Goal: Task Accomplishment & Management: Complete application form

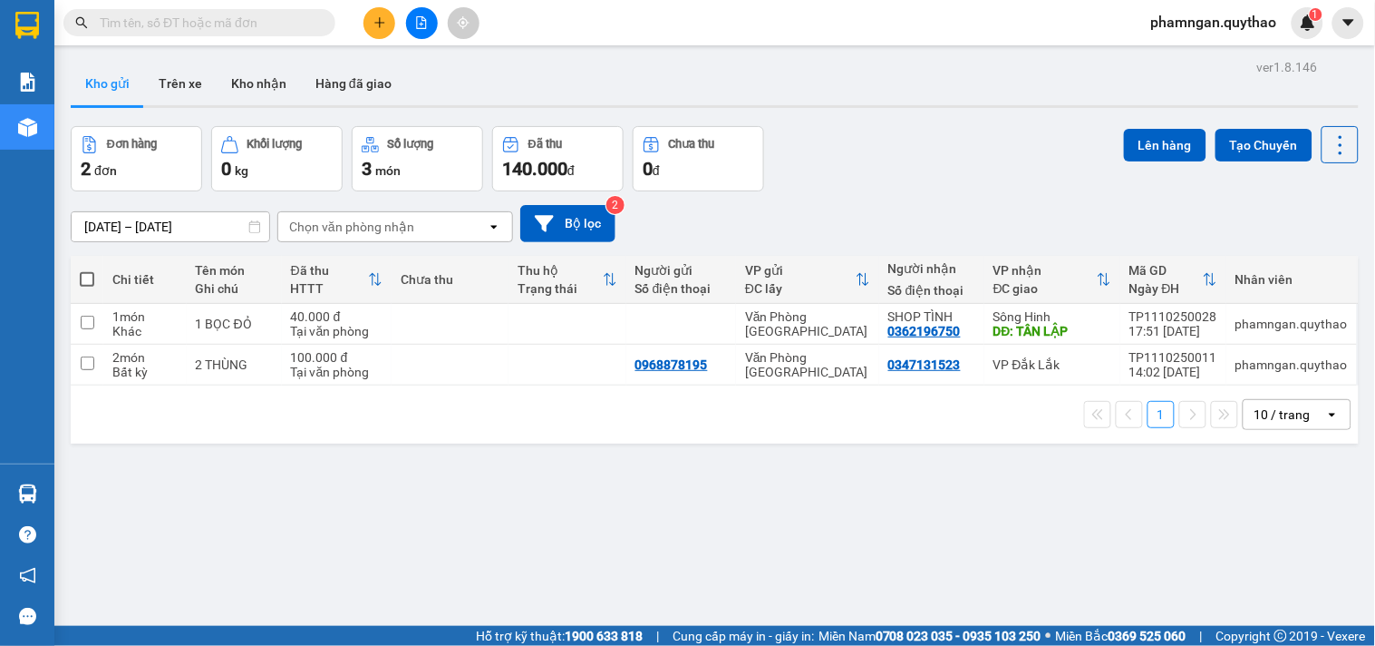
click at [287, 16] on input "text" at bounding box center [207, 23] width 214 height 20
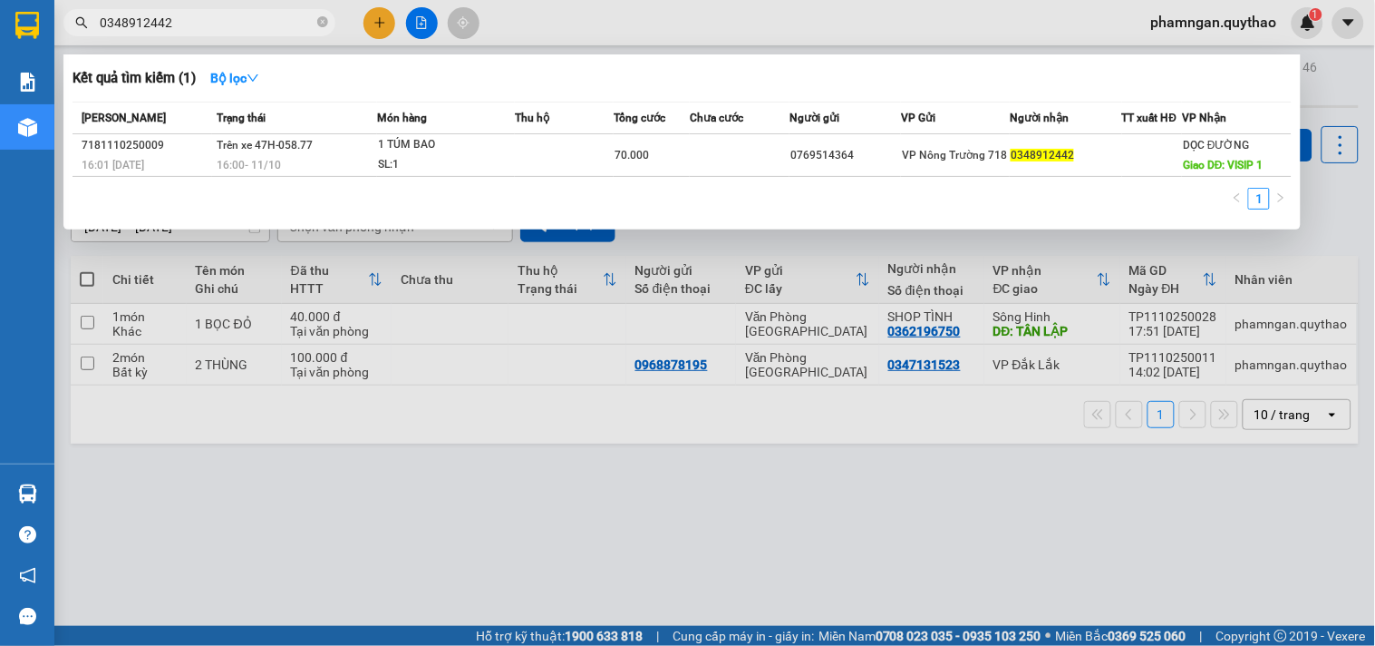
type input "0348912442"
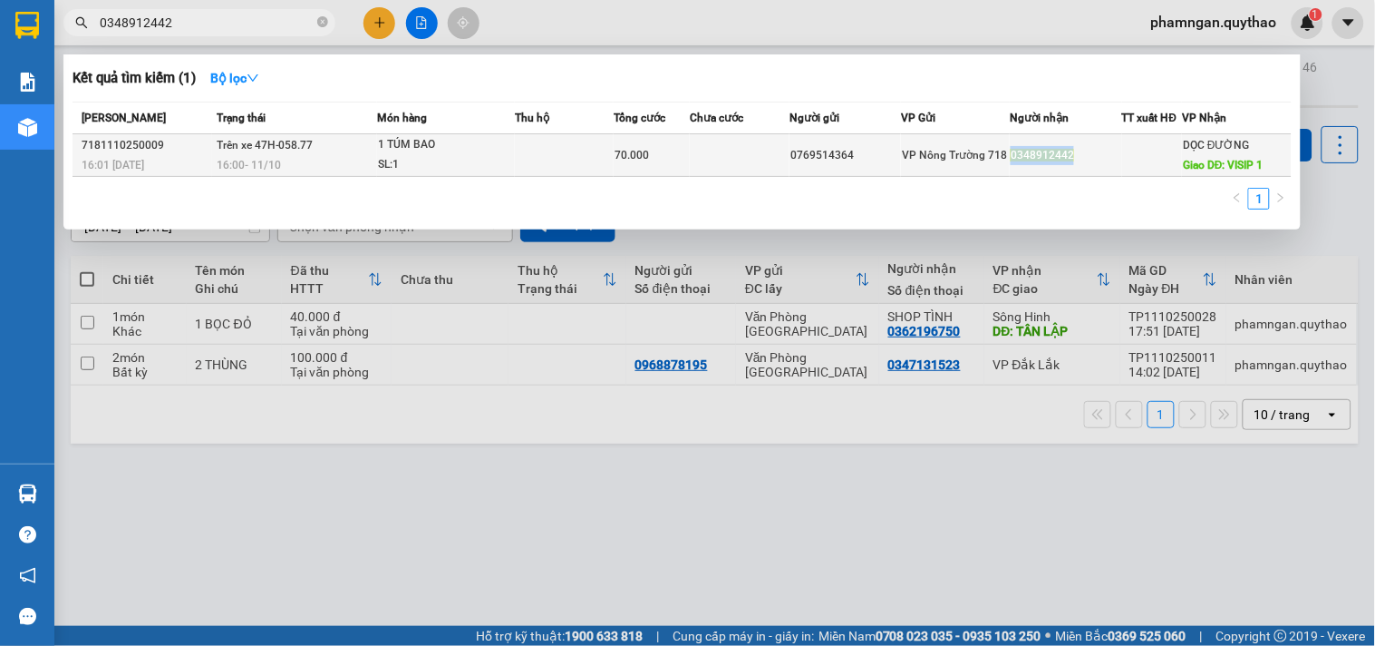
copy span "0348912442"
drag, startPoint x: 1048, startPoint y: 152, endPoint x: 1011, endPoint y: 155, distance: 37.3
click at [1011, 155] on div "0348912442" at bounding box center [1066, 155] width 110 height 19
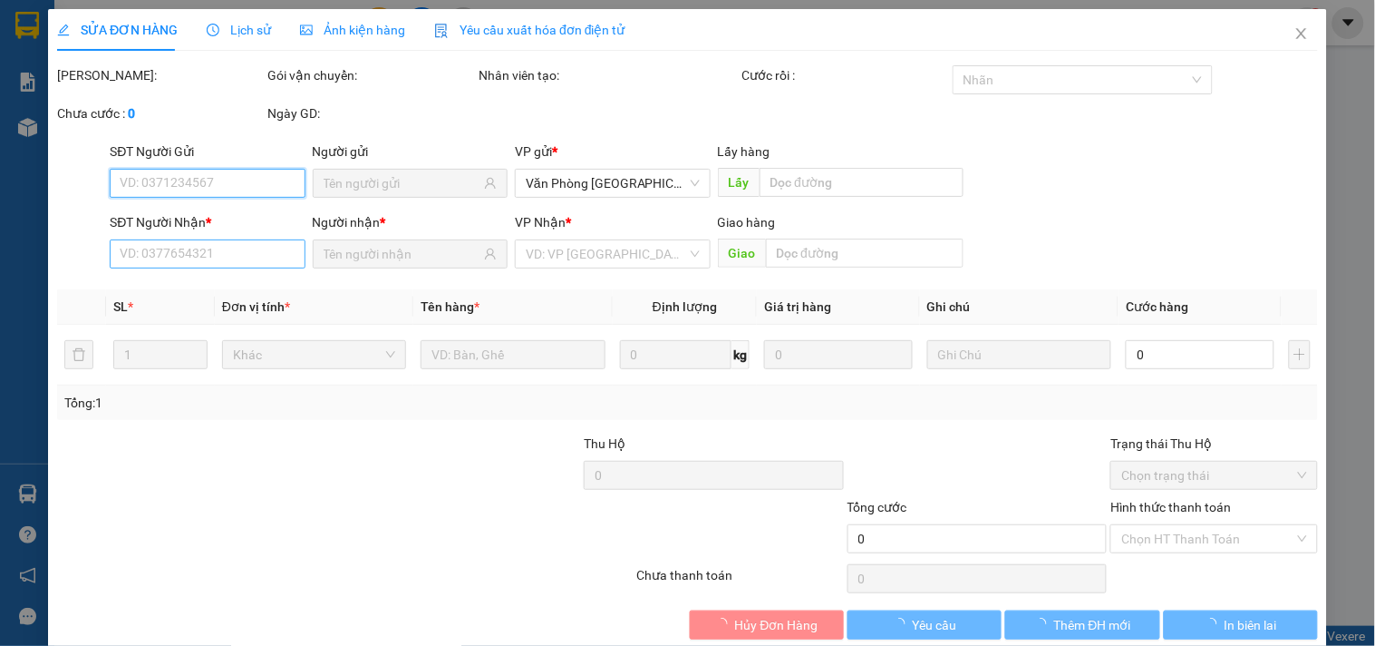
type input "0769514364"
type input "0348912442"
type input "VISIP 1"
type input "70.000"
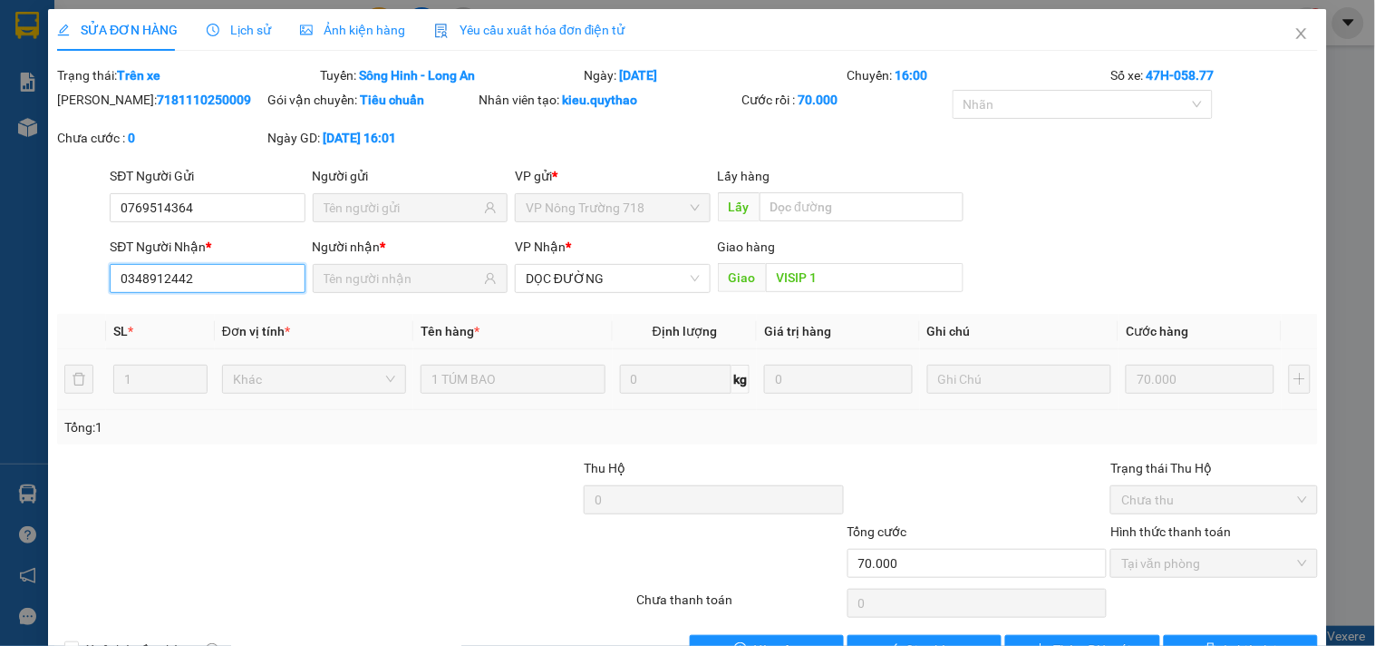
drag, startPoint x: 203, startPoint y: 270, endPoint x: 49, endPoint y: 284, distance: 154.7
click at [49, 284] on div "SỬA ĐƠN HÀNG Lịch sử Ảnh kiện hàng Yêu cầu xuất hóa đơn điện tử Total Paid Fee …" at bounding box center [687, 343] width 1279 height 668
click at [1295, 34] on icon "close" at bounding box center [1302, 33] width 15 height 15
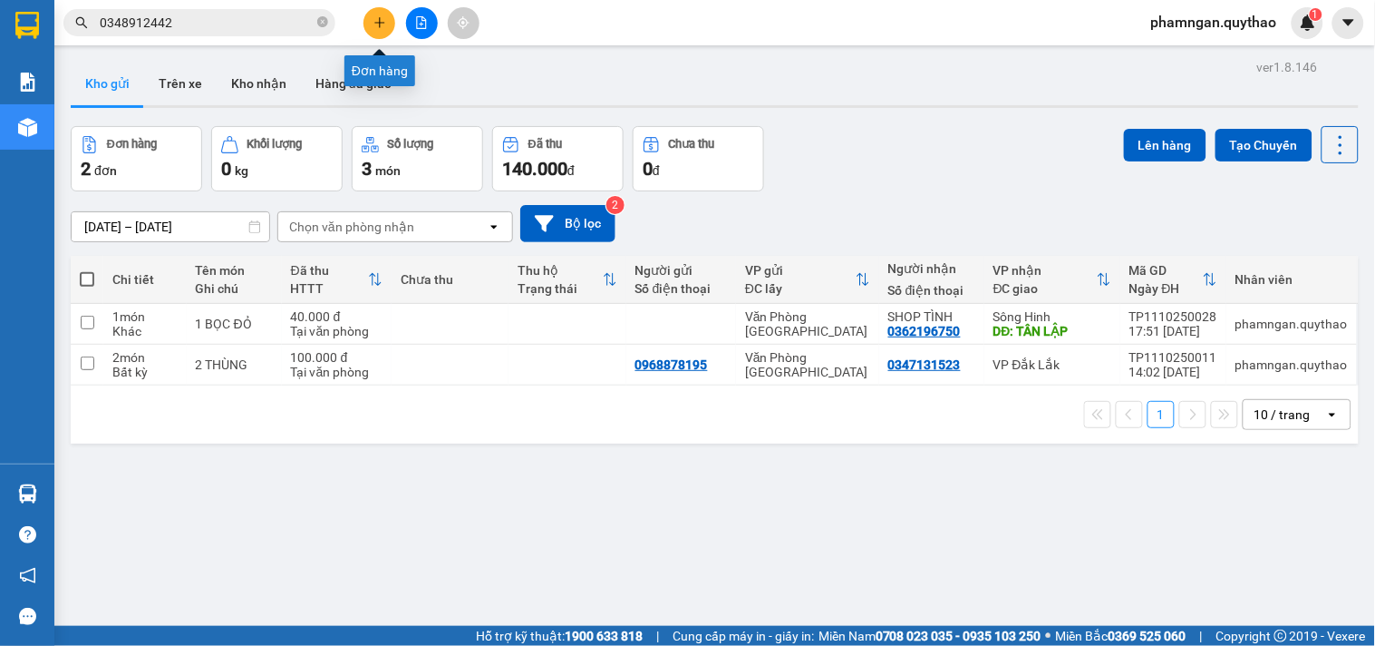
click at [376, 20] on icon "plus" at bounding box center [380, 22] width 13 height 13
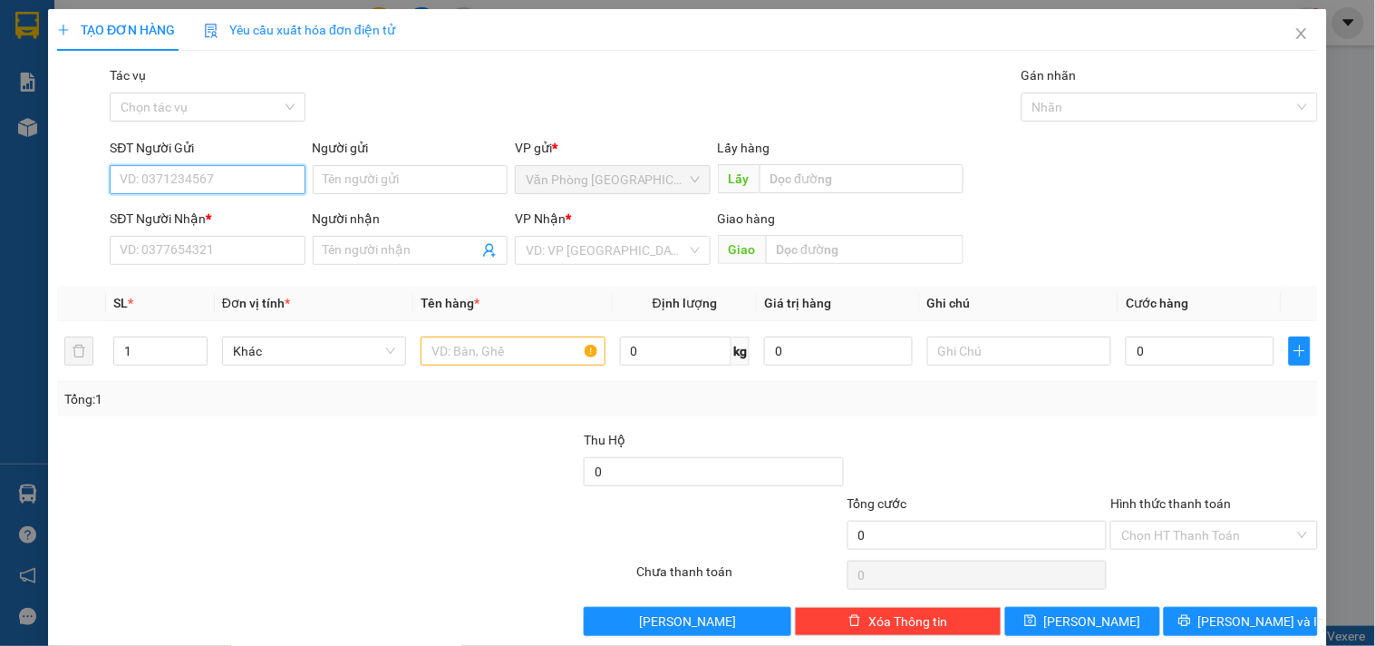
click at [221, 174] on input "SĐT Người Gửi" at bounding box center [207, 179] width 195 height 29
type input "0976514797"
click at [170, 222] on div "0976514797" at bounding box center [205, 216] width 171 height 20
type input "0375095970"
type input "0976514797"
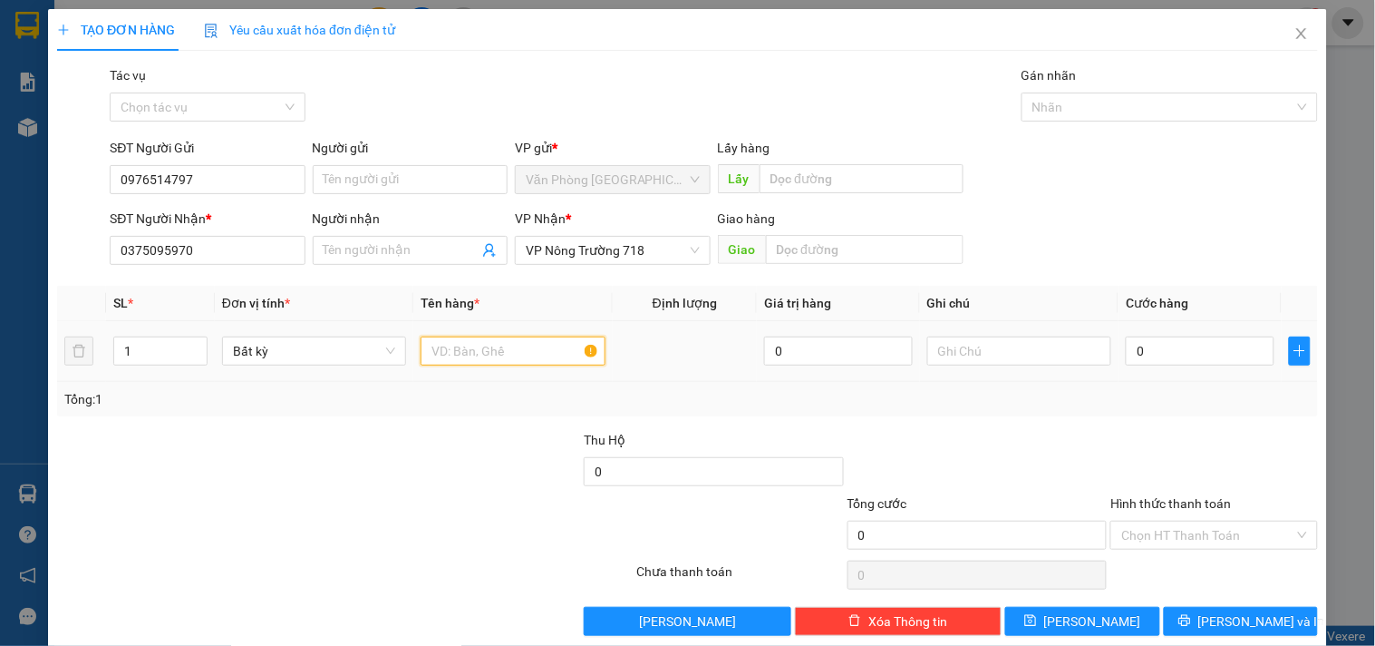
click at [535, 365] on input "text" at bounding box center [513, 350] width 184 height 29
type input "1 CỤC ĐEN"
click at [1192, 355] on input "0" at bounding box center [1200, 350] width 149 height 29
type input "4"
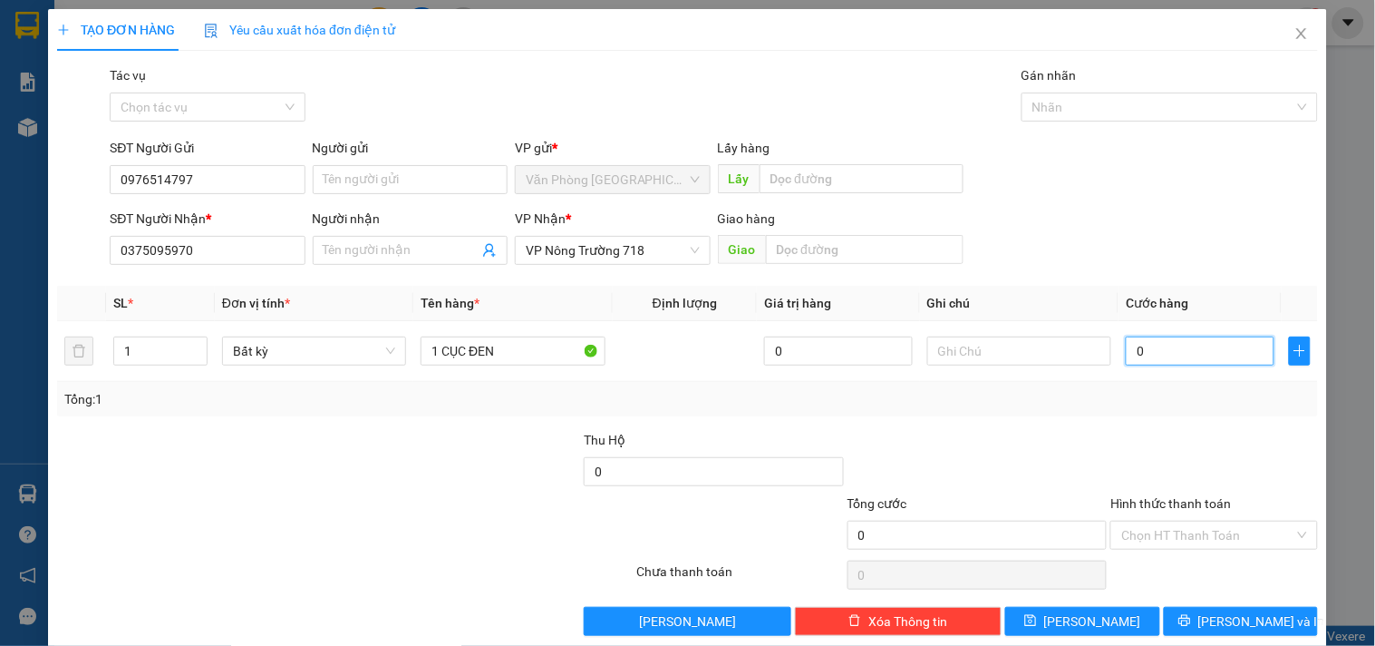
type input "4"
type input "40"
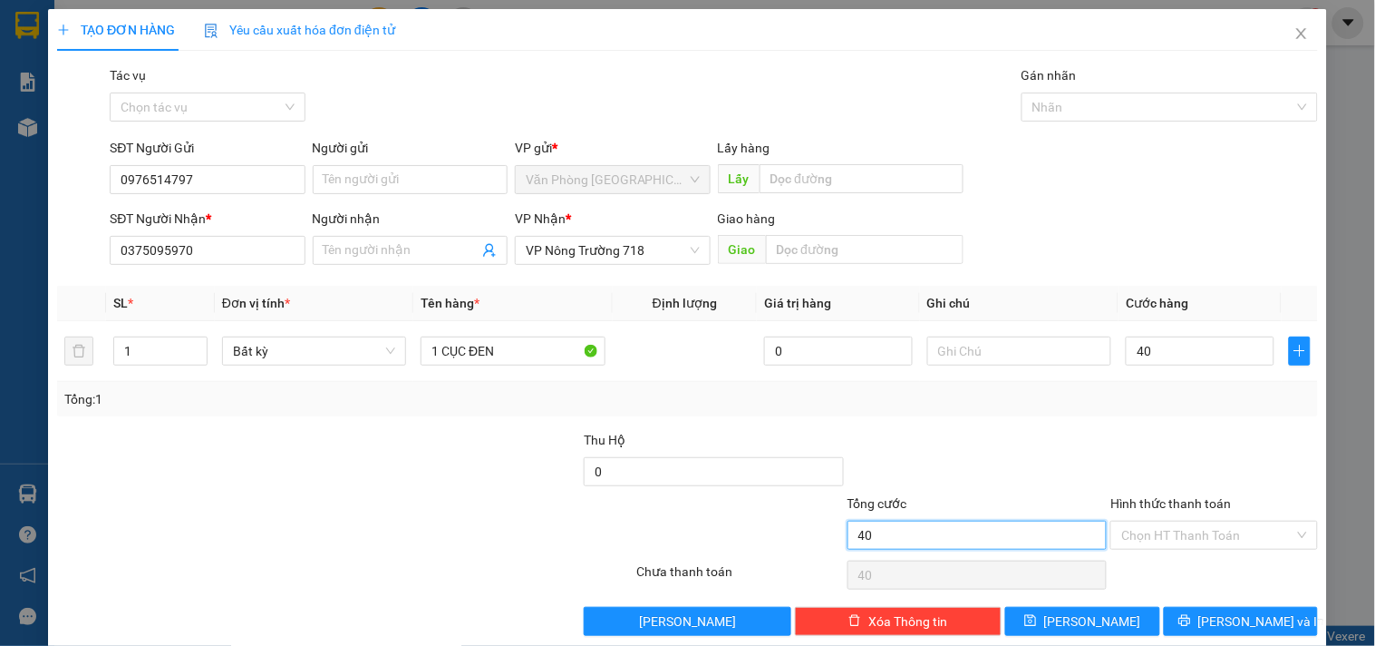
type input "40.000"
click at [1058, 531] on input "40.000" at bounding box center [978, 534] width 260 height 29
click at [1175, 527] on input "Hình thức thanh toán" at bounding box center [1208, 534] width 172 height 27
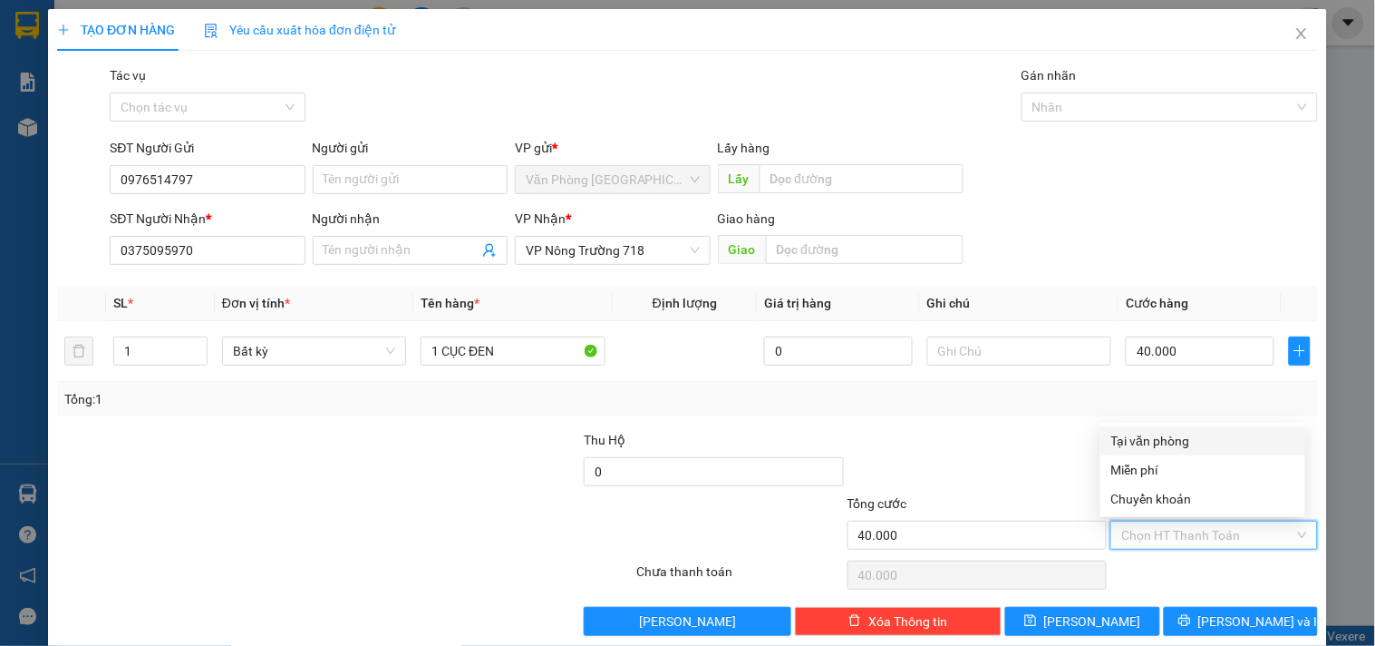
drag, startPoint x: 1190, startPoint y: 437, endPoint x: 1186, endPoint y: 459, distance: 22.1
click at [1190, 436] on div "Tại văn phòng" at bounding box center [1203, 441] width 183 height 20
type input "0"
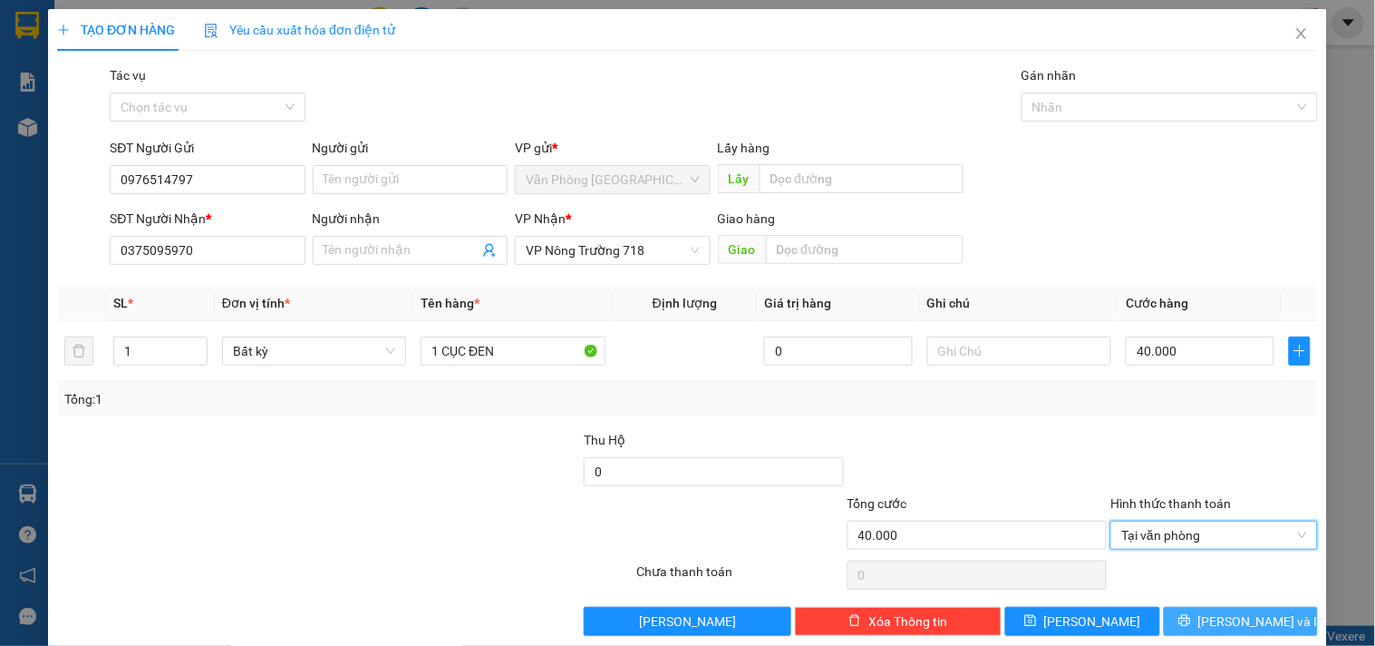
click at [1237, 610] on span "Lưu và In" at bounding box center [1262, 621] width 127 height 20
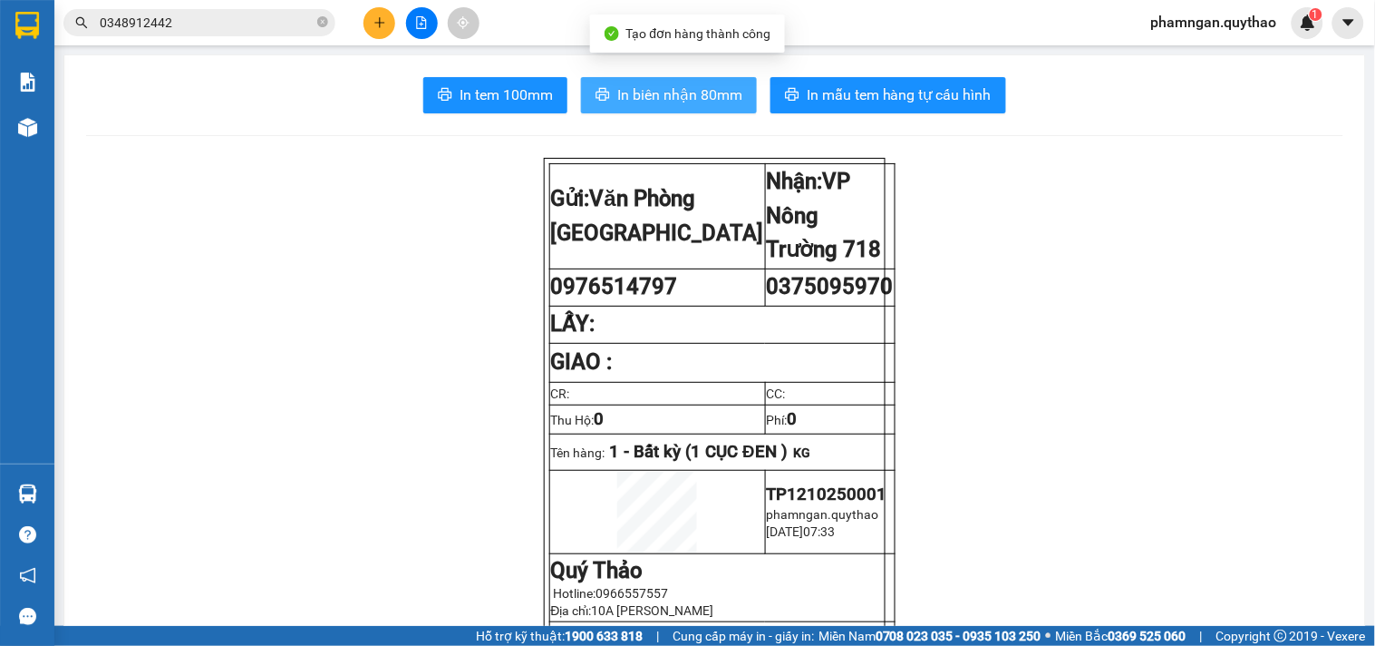
drag, startPoint x: 725, startPoint y: 87, endPoint x: 628, endPoint y: 101, distance: 98.0
click at [718, 89] on span "In biên nhận 80mm" at bounding box center [679, 94] width 125 height 23
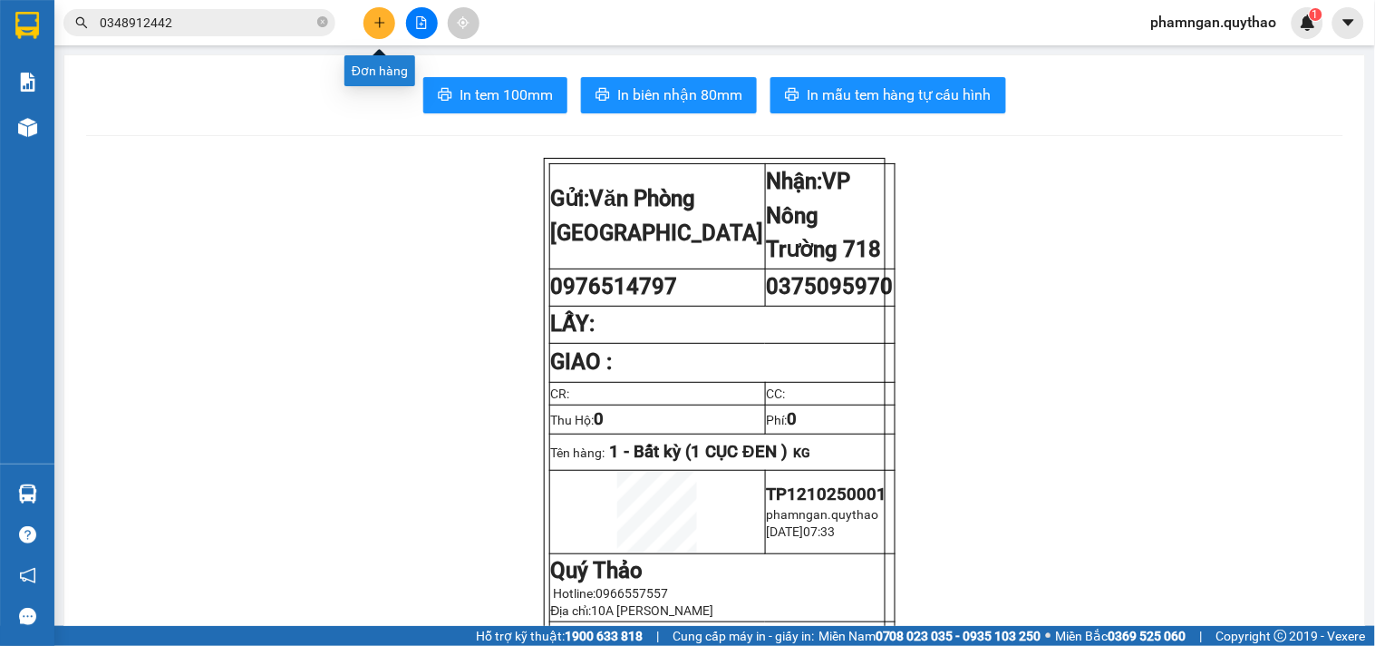
click at [385, 24] on icon "plus" at bounding box center [380, 22] width 13 height 13
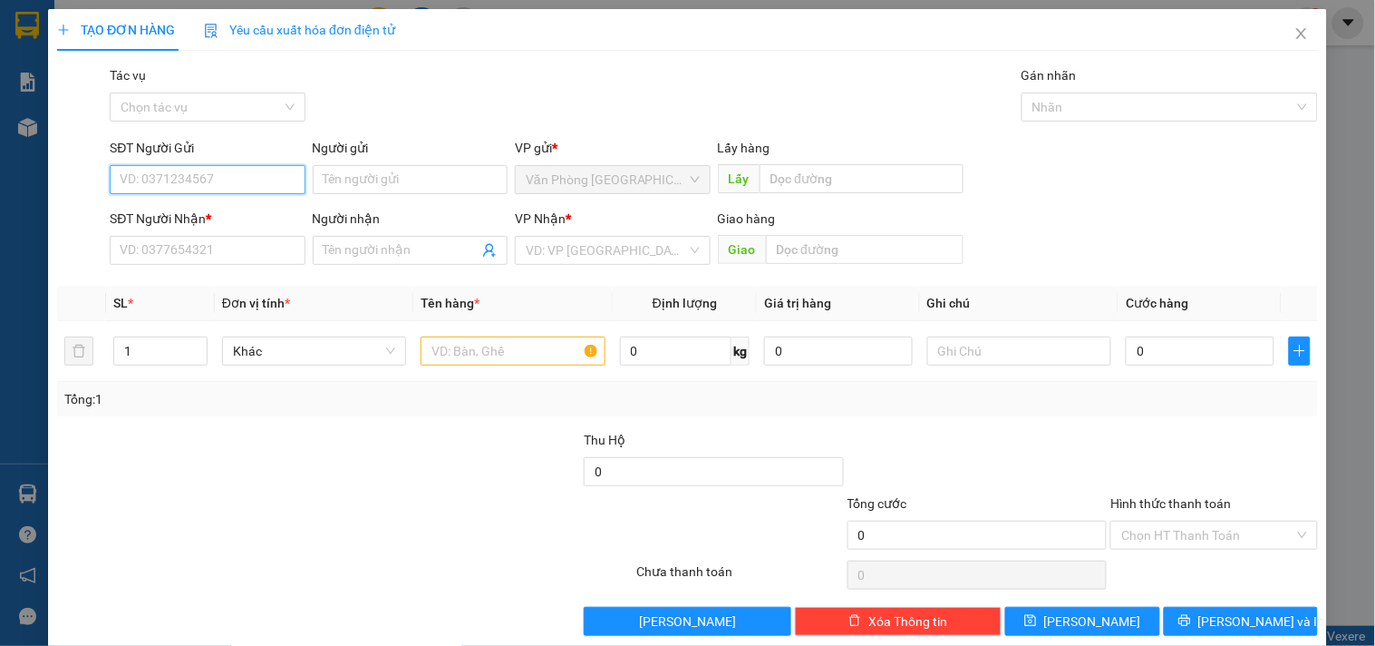
click at [228, 180] on input "SĐT Người Gửi" at bounding box center [207, 179] width 195 height 29
type input "0708514951"
drag, startPoint x: 182, startPoint y: 218, endPoint x: 221, endPoint y: 231, distance: 41.3
click at [182, 216] on div "0708514951" at bounding box center [205, 216] width 171 height 20
type input "0357688249"
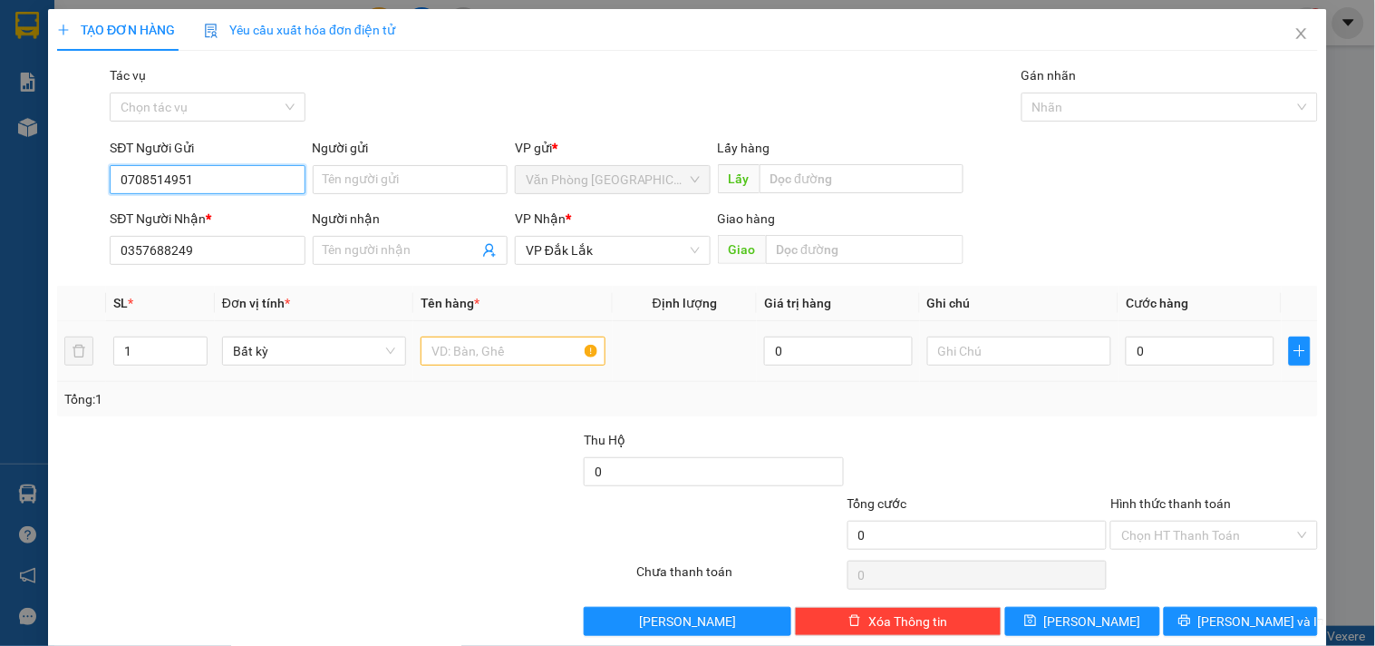
type input "0708514951"
click at [472, 343] on input "text" at bounding box center [513, 350] width 184 height 29
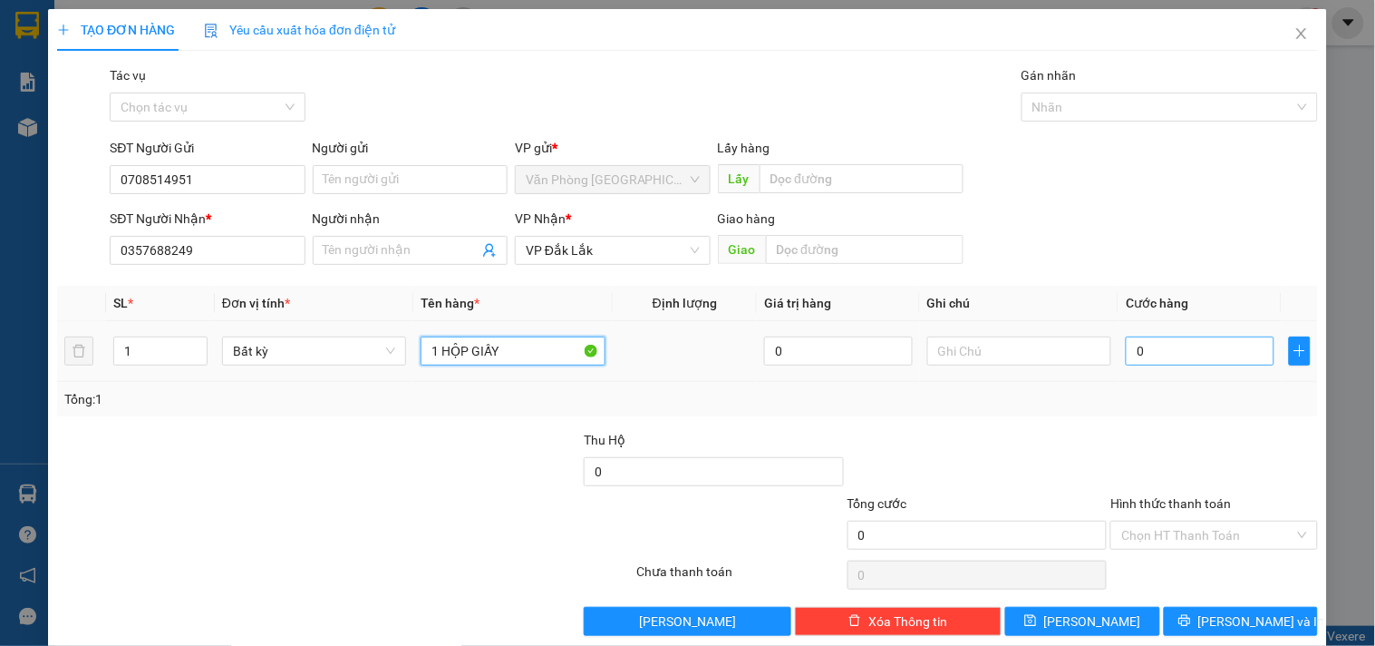
type input "1 HỘP GIẤY"
click at [1158, 345] on input "0" at bounding box center [1200, 350] width 149 height 29
type input "5"
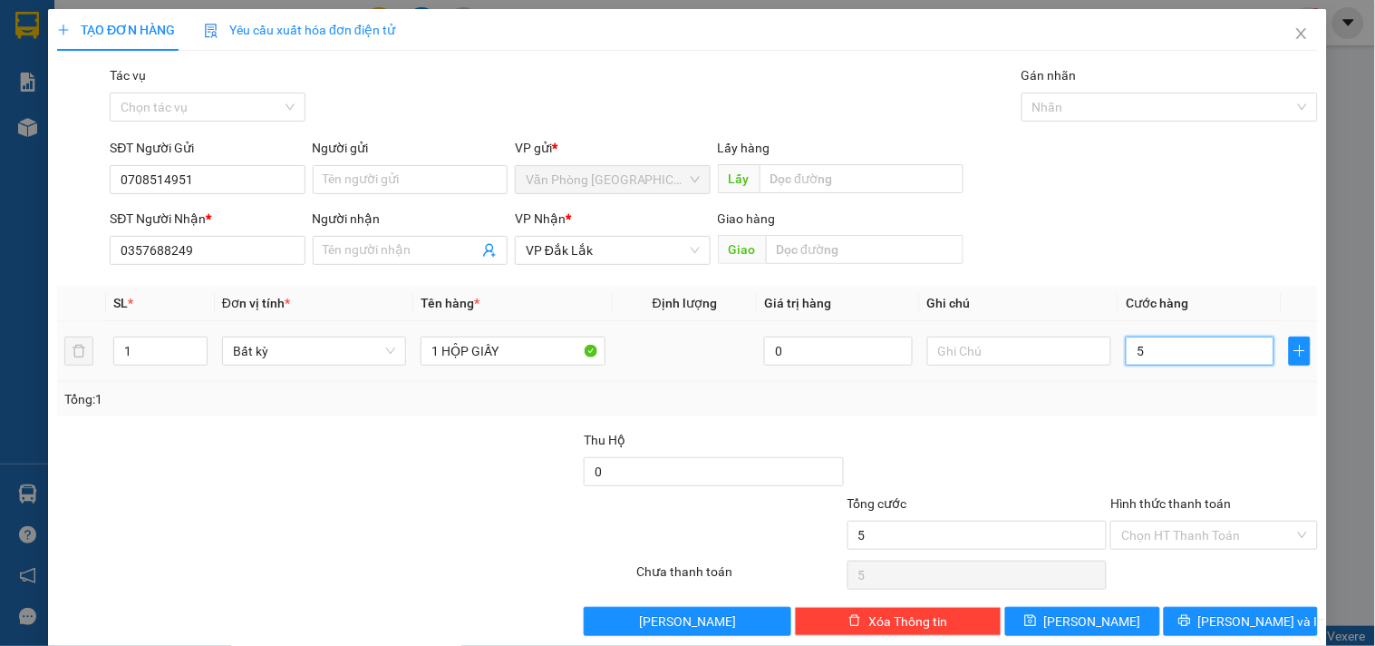
type input "50"
click at [1166, 529] on input "Hình thức thanh toán" at bounding box center [1208, 534] width 172 height 27
type input "50.000"
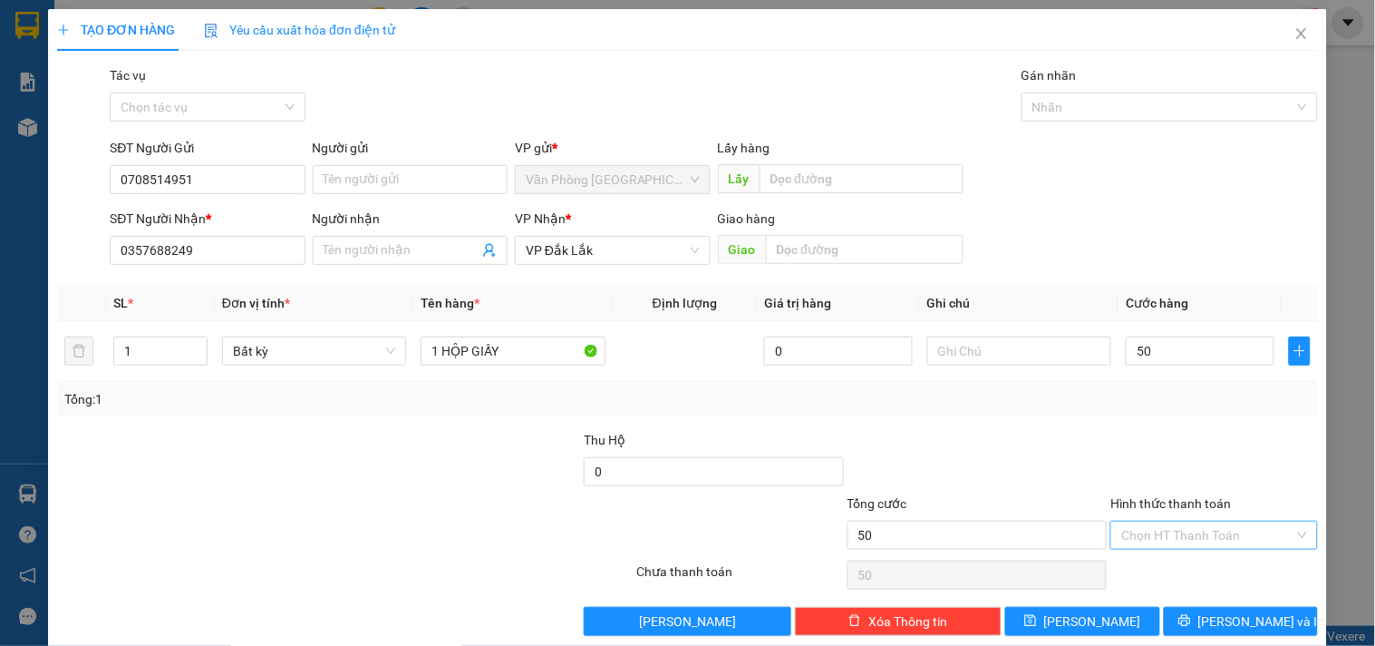
type input "50.000"
drag, startPoint x: 1149, startPoint y: 431, endPoint x: 1176, endPoint y: 515, distance: 88.6
click at [1149, 432] on div "Tại văn phòng" at bounding box center [1203, 441] width 183 height 20
type input "0"
click at [1218, 610] on span "Lưu và In" at bounding box center [1262, 621] width 127 height 20
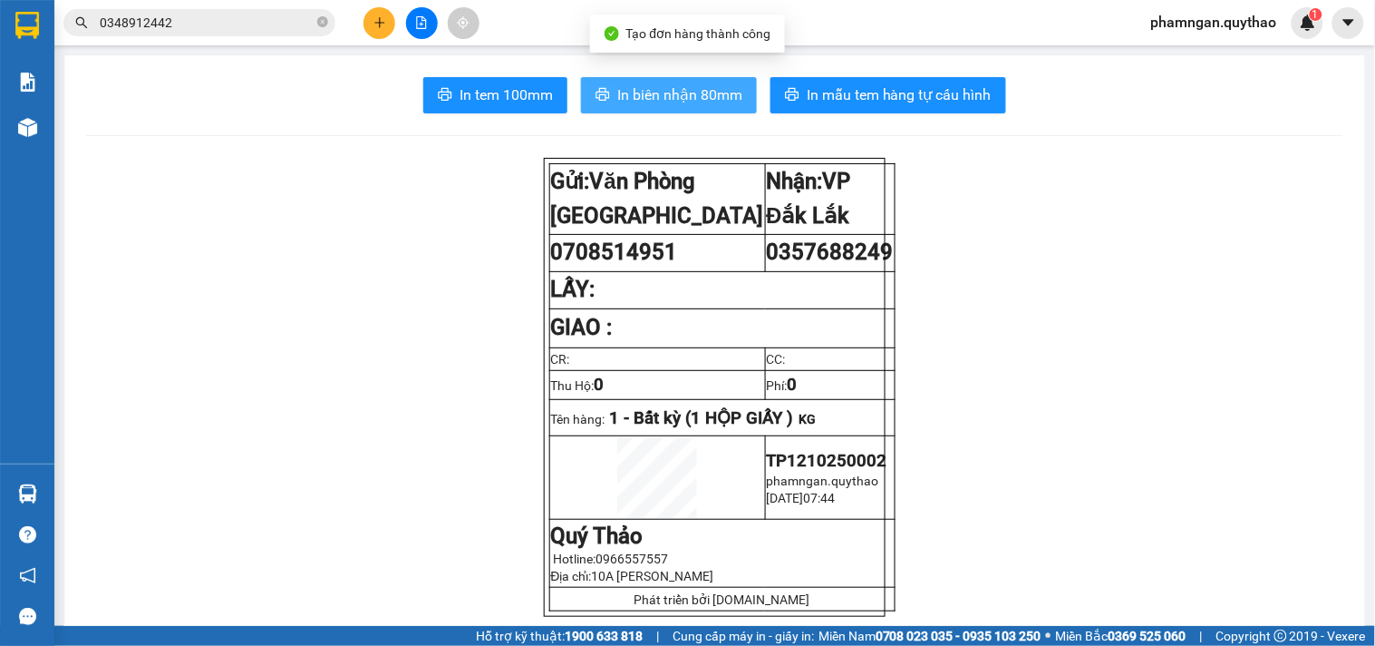
click at [673, 105] on span "In biên nhận 80mm" at bounding box center [679, 94] width 125 height 23
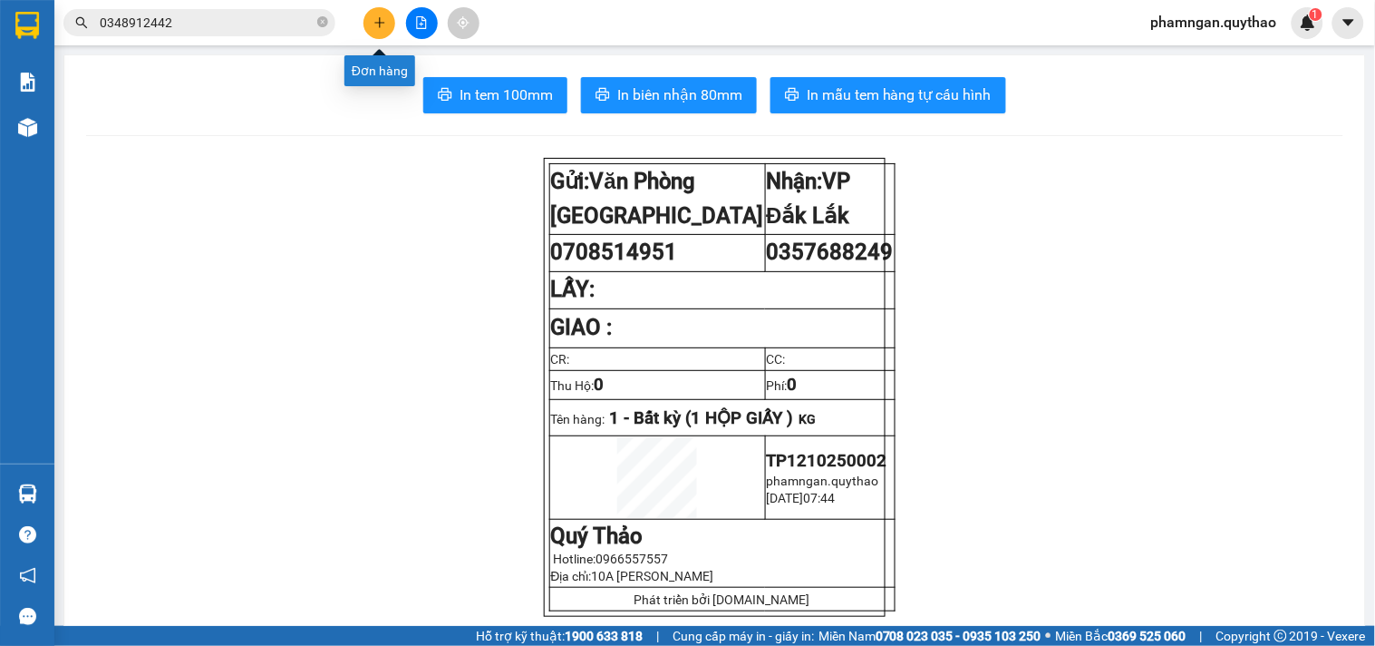
click at [387, 21] on button at bounding box center [380, 23] width 32 height 32
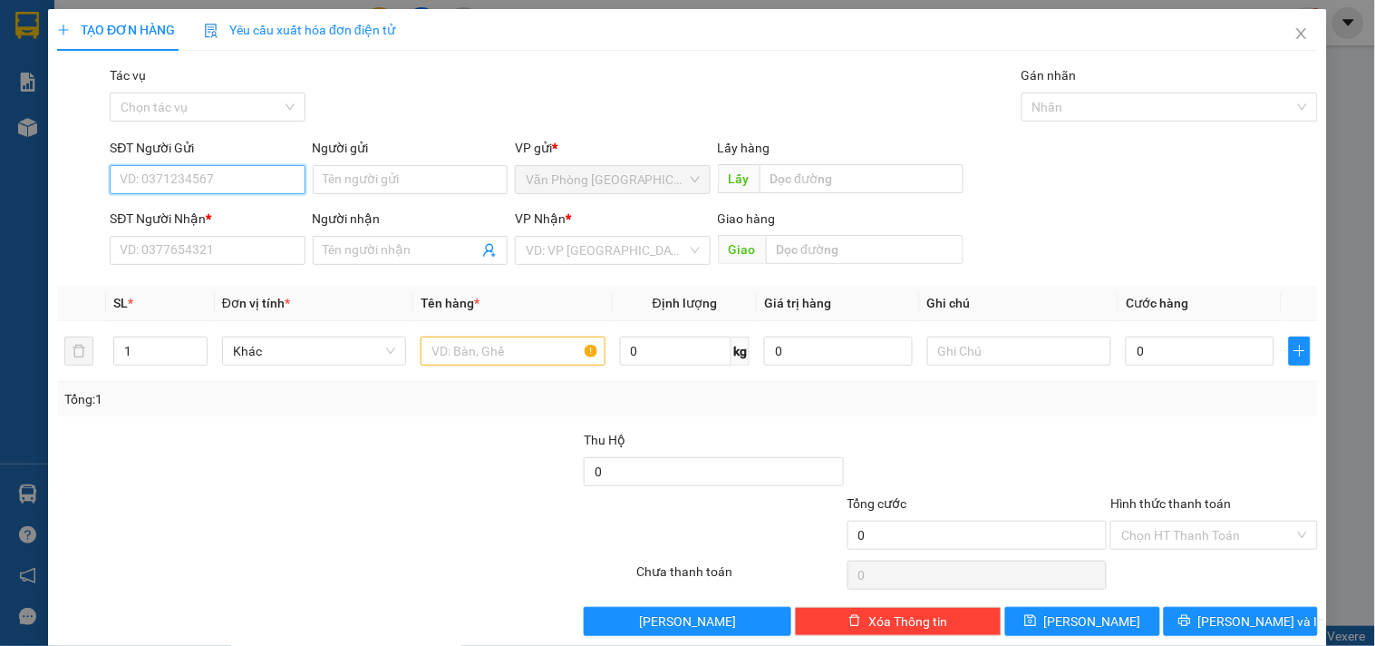
click at [224, 172] on input "SĐT Người Gửi" at bounding box center [207, 179] width 195 height 29
click at [214, 229] on div "0789926552" at bounding box center [205, 215] width 193 height 29
type input "0789926552"
type input "0345751765"
type input "0789926552"
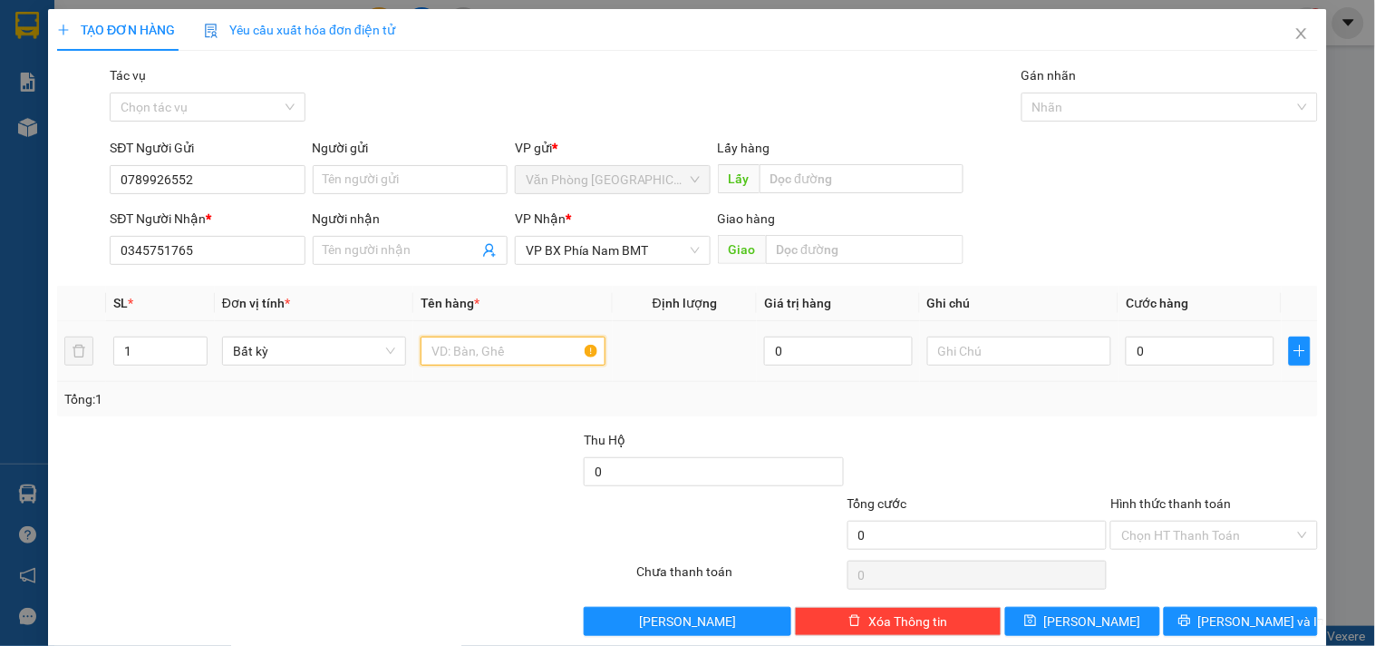
click at [466, 359] on input "text" at bounding box center [513, 350] width 184 height 29
type input "1 CỤC ĐEN"
click at [1167, 361] on input "0" at bounding box center [1200, 350] width 149 height 29
type input "5"
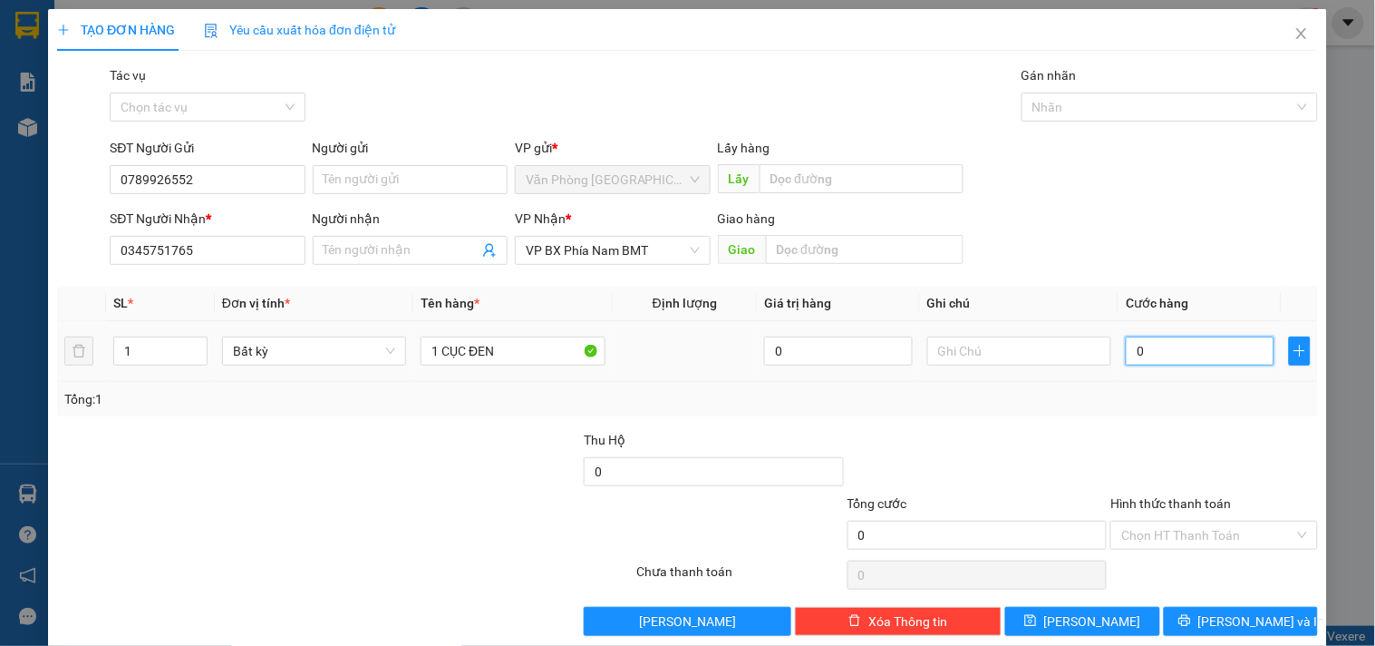
type input "5"
type input "50"
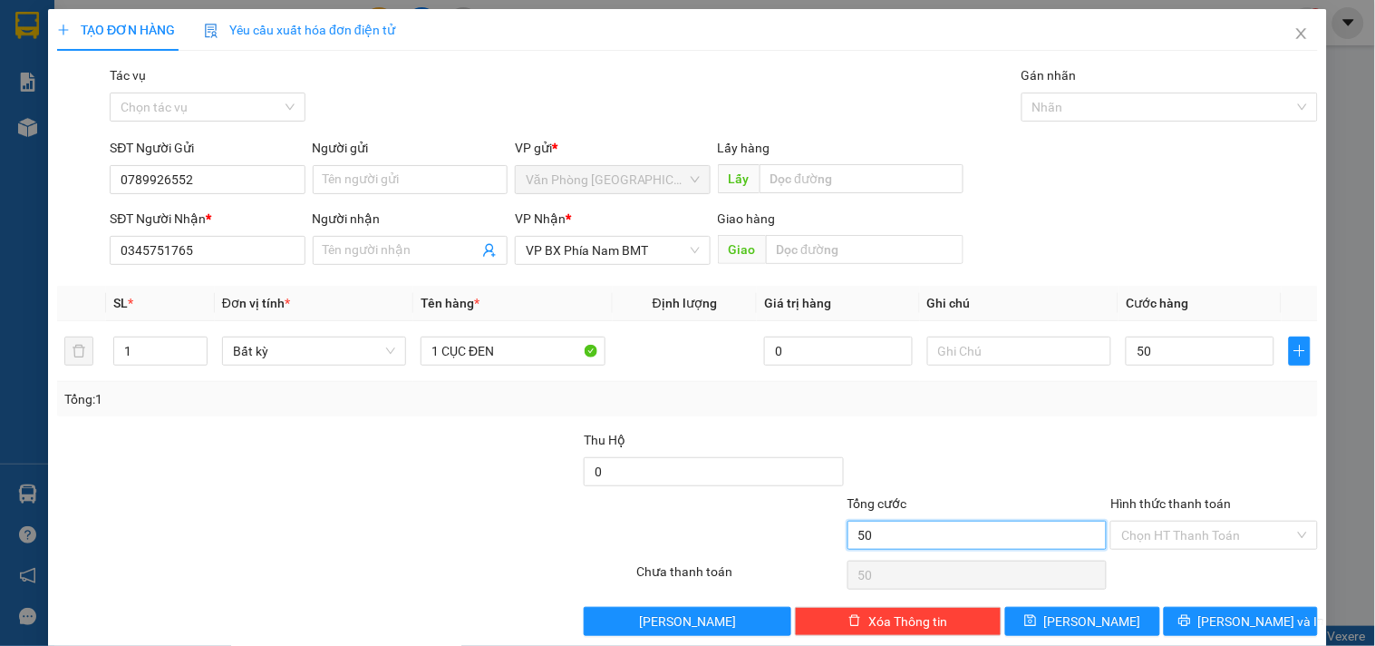
type input "50.000"
drag, startPoint x: 1021, startPoint y: 522, endPoint x: 1143, endPoint y: 522, distance: 122.4
click at [1025, 522] on input "50.000" at bounding box center [978, 534] width 260 height 29
click at [1148, 524] on input "Hình thức thanh toán" at bounding box center [1208, 534] width 172 height 27
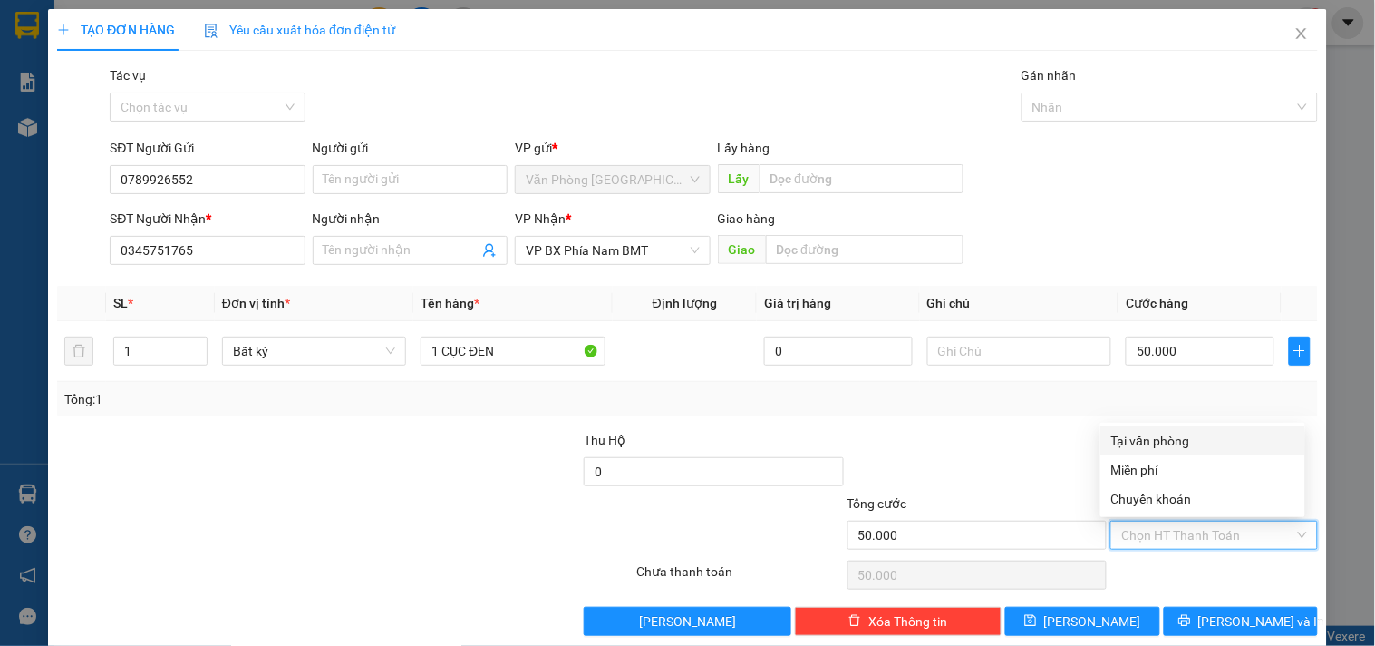
click at [1159, 442] on div "Tại văn phòng" at bounding box center [1203, 441] width 183 height 20
type input "0"
click at [1184, 441] on div "Tại văn phòng" at bounding box center [1203, 441] width 183 height 20
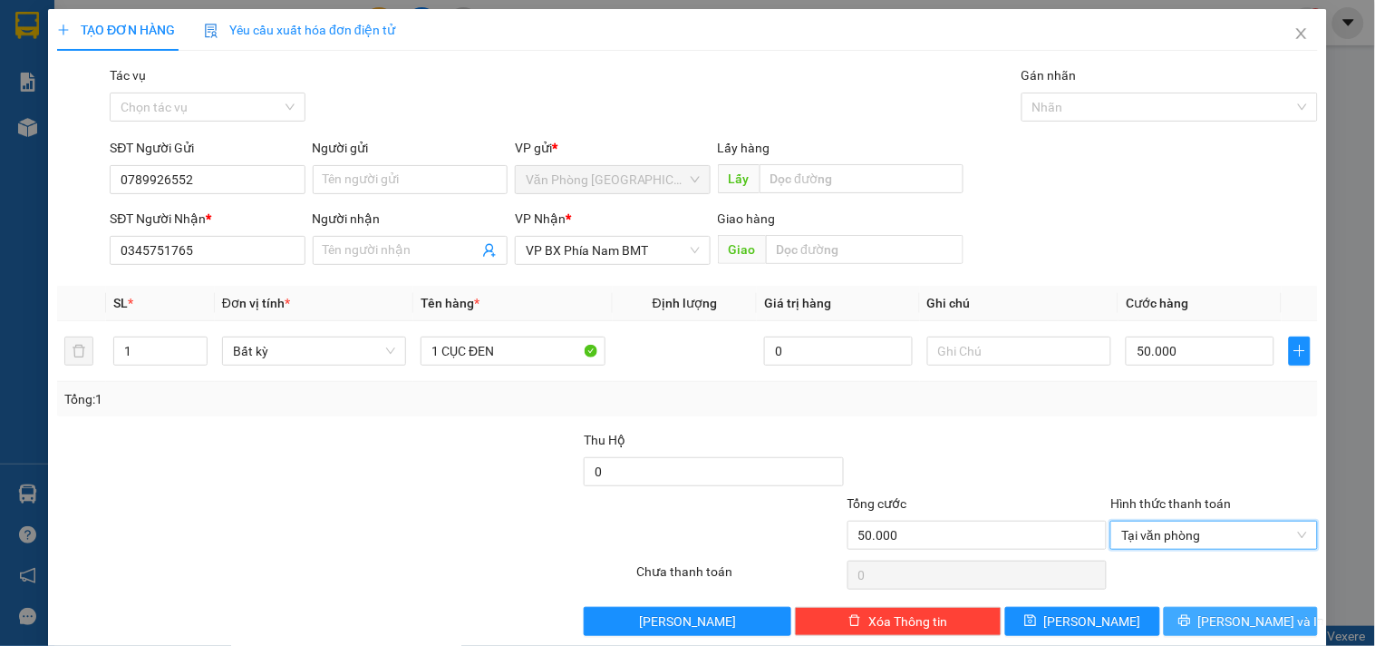
click at [1191, 610] on icon "printer" at bounding box center [1185, 620] width 13 height 13
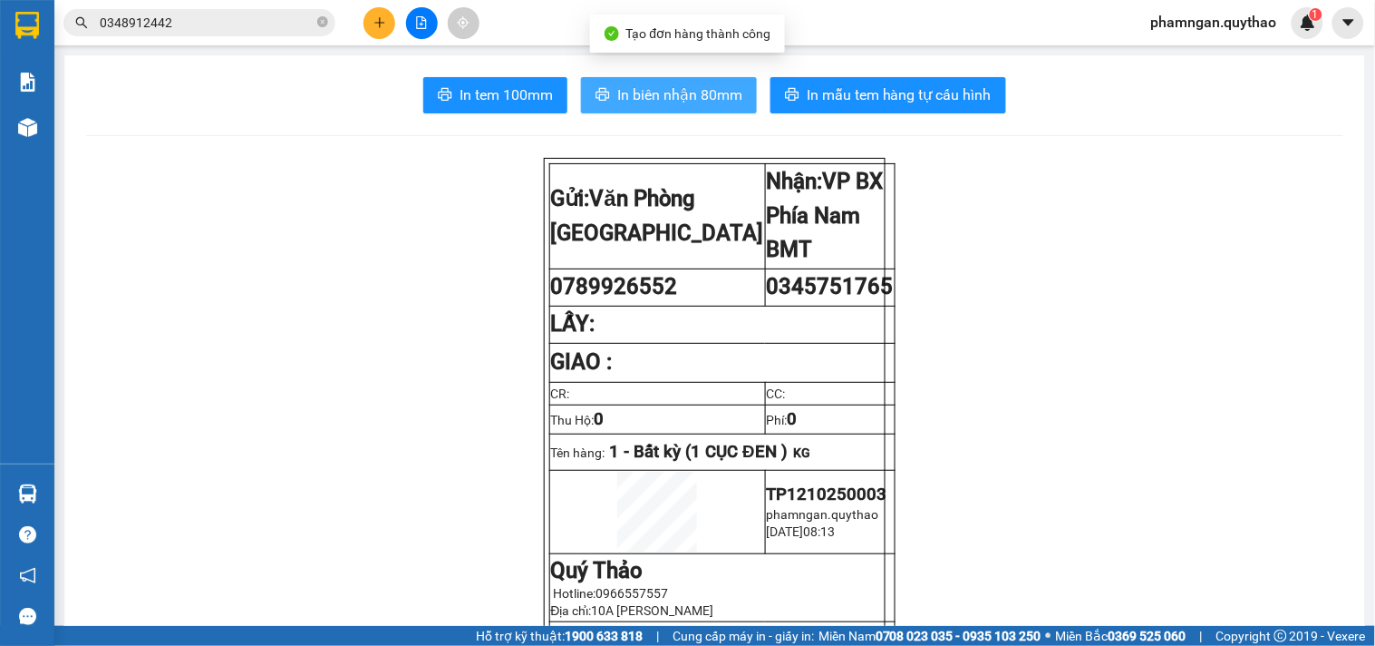
click at [646, 93] on span "In biên nhận 80mm" at bounding box center [679, 94] width 125 height 23
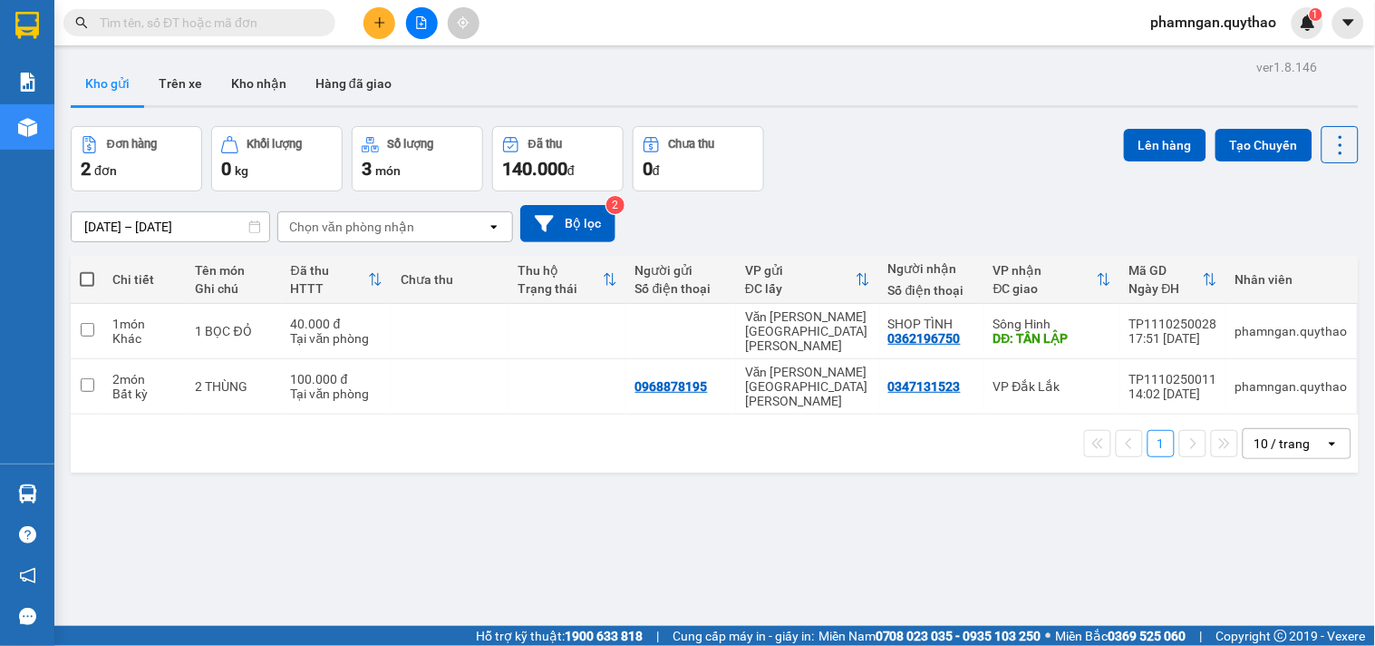
click at [411, 24] on button at bounding box center [422, 23] width 32 height 32
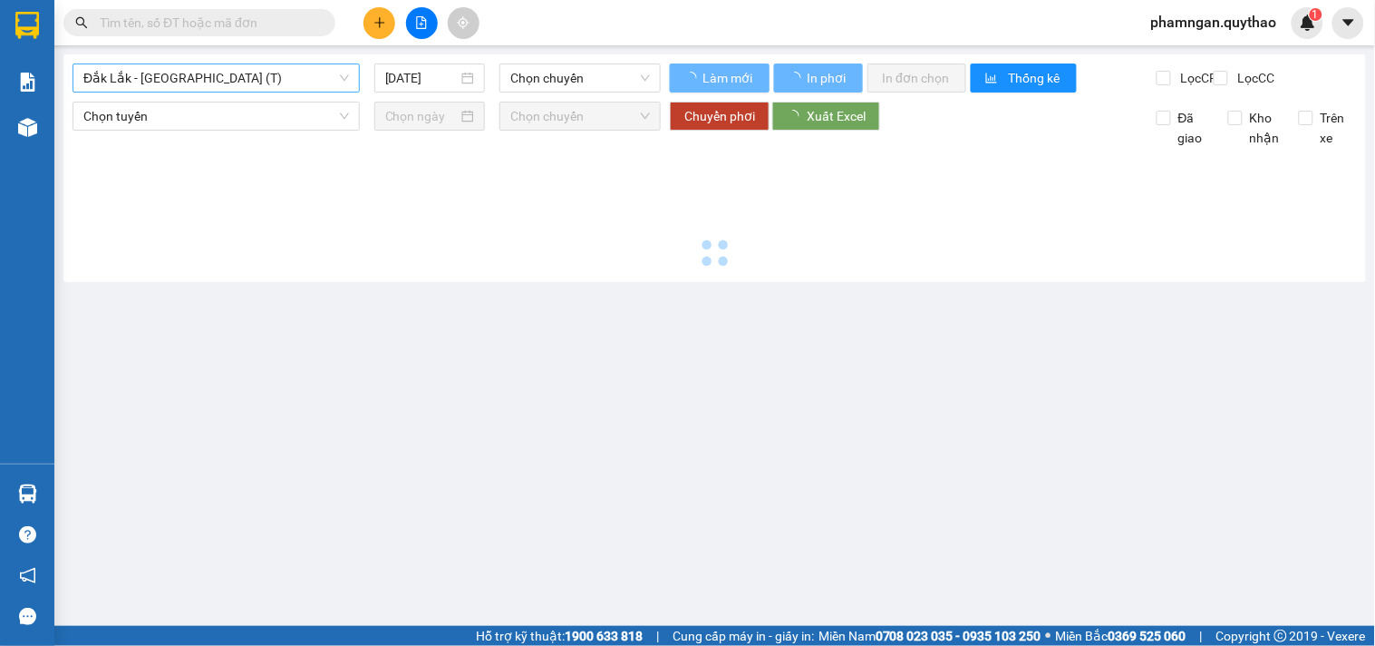
click at [223, 83] on span "Đắk Lắk - [GEOGRAPHIC_DATA] (T)" at bounding box center [216, 77] width 266 height 27
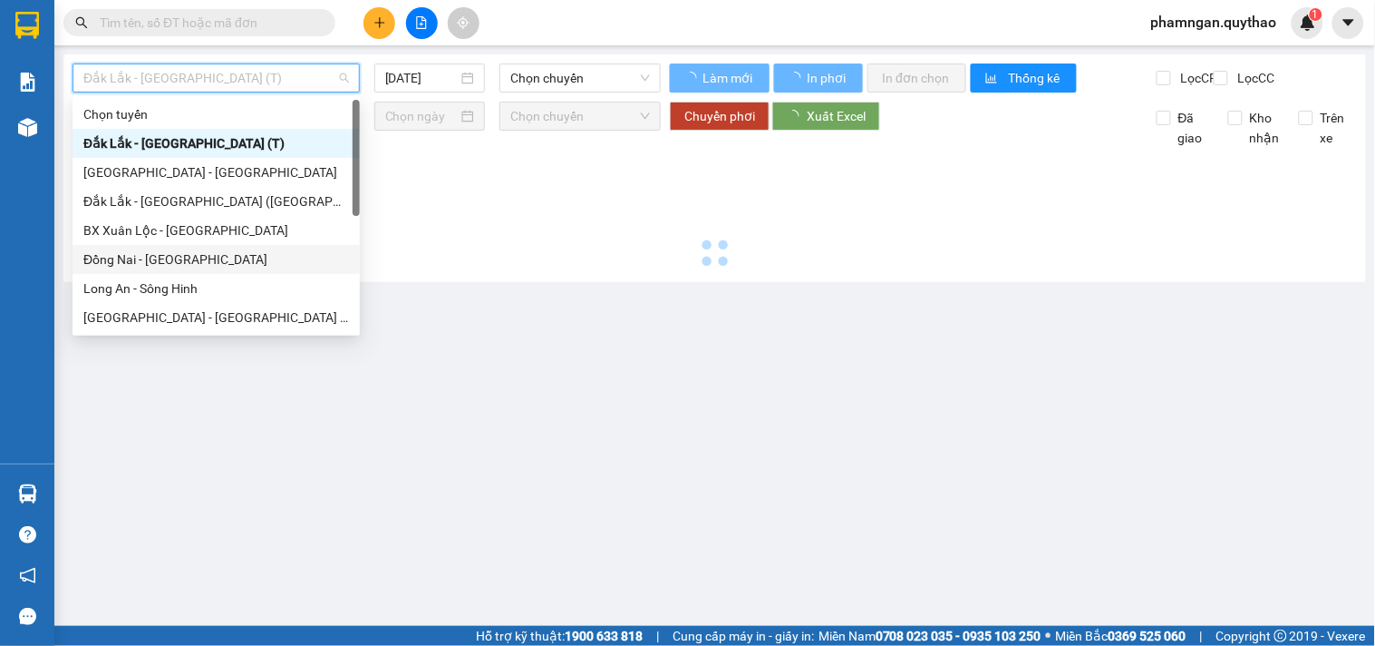
scroll to position [201, 0]
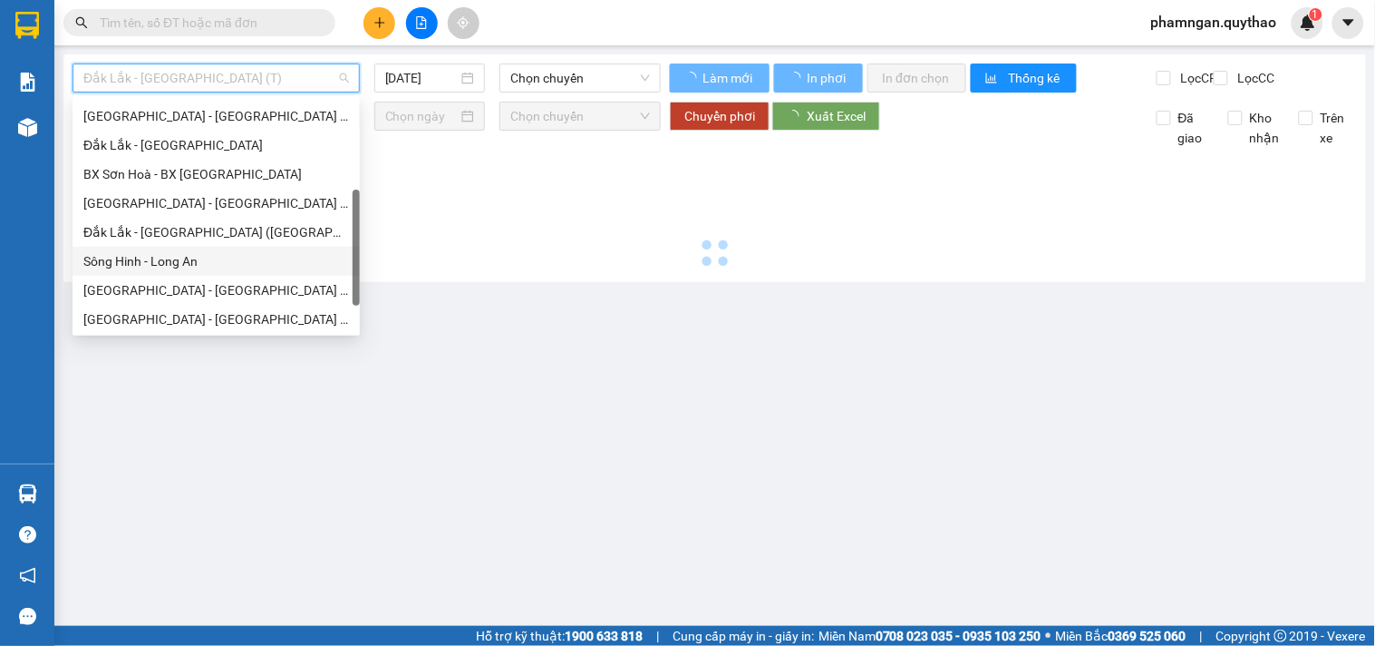
drag, startPoint x: 145, startPoint y: 264, endPoint x: 129, endPoint y: 258, distance: 17.2
click at [143, 263] on div "Sông Hinh - Long An" at bounding box center [216, 261] width 266 height 20
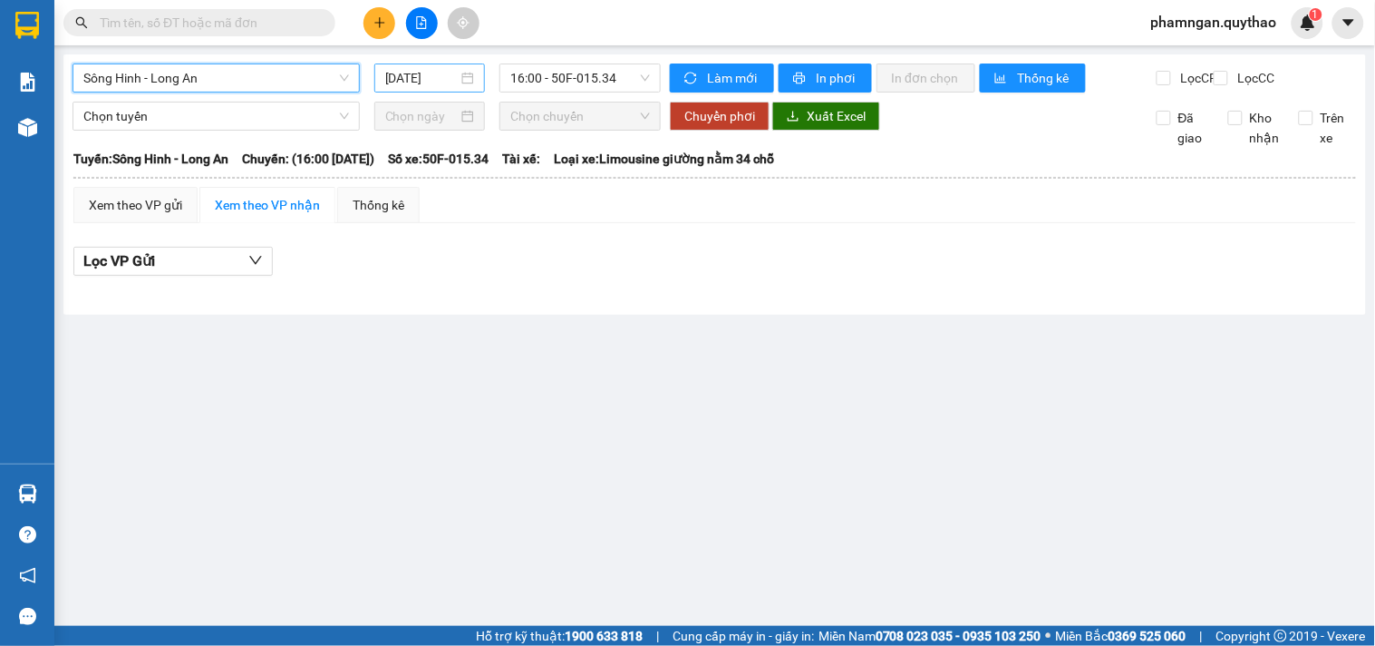
click at [431, 85] on input "[DATE]" at bounding box center [421, 78] width 73 height 20
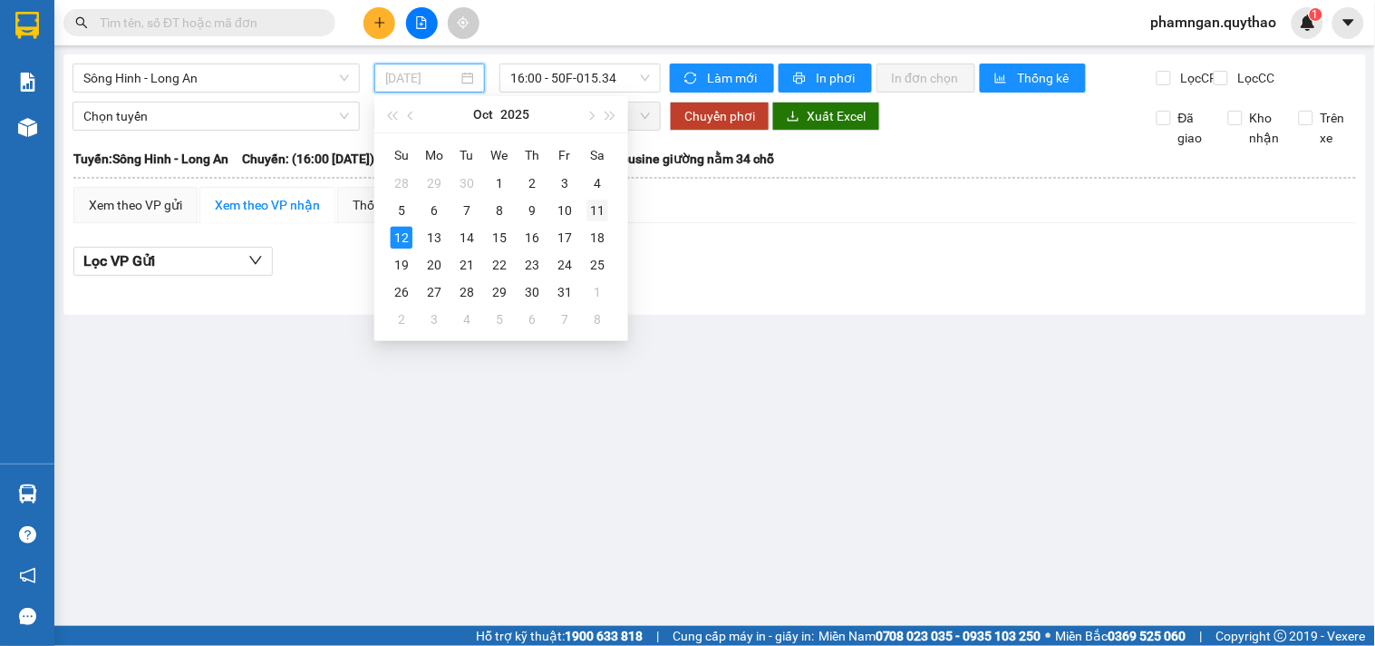
click at [599, 204] on div "11" at bounding box center [598, 210] width 22 height 22
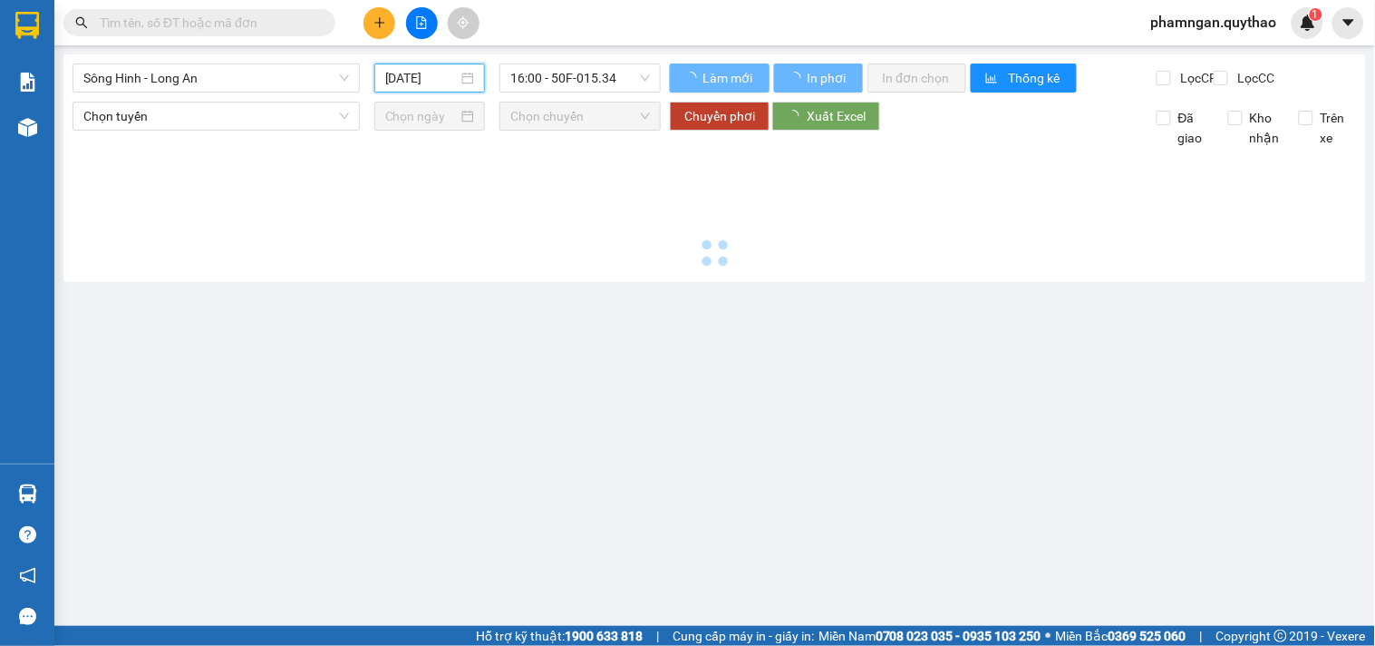
type input "[DATE]"
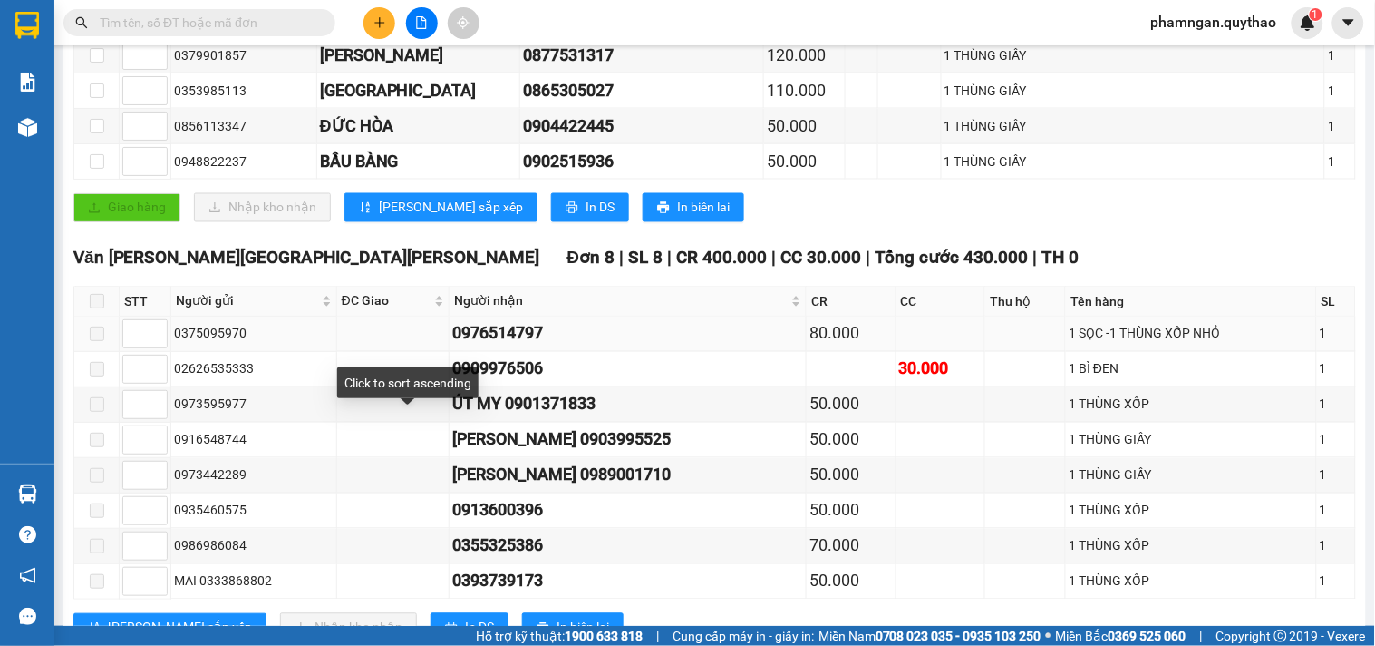
scroll to position [907, 0]
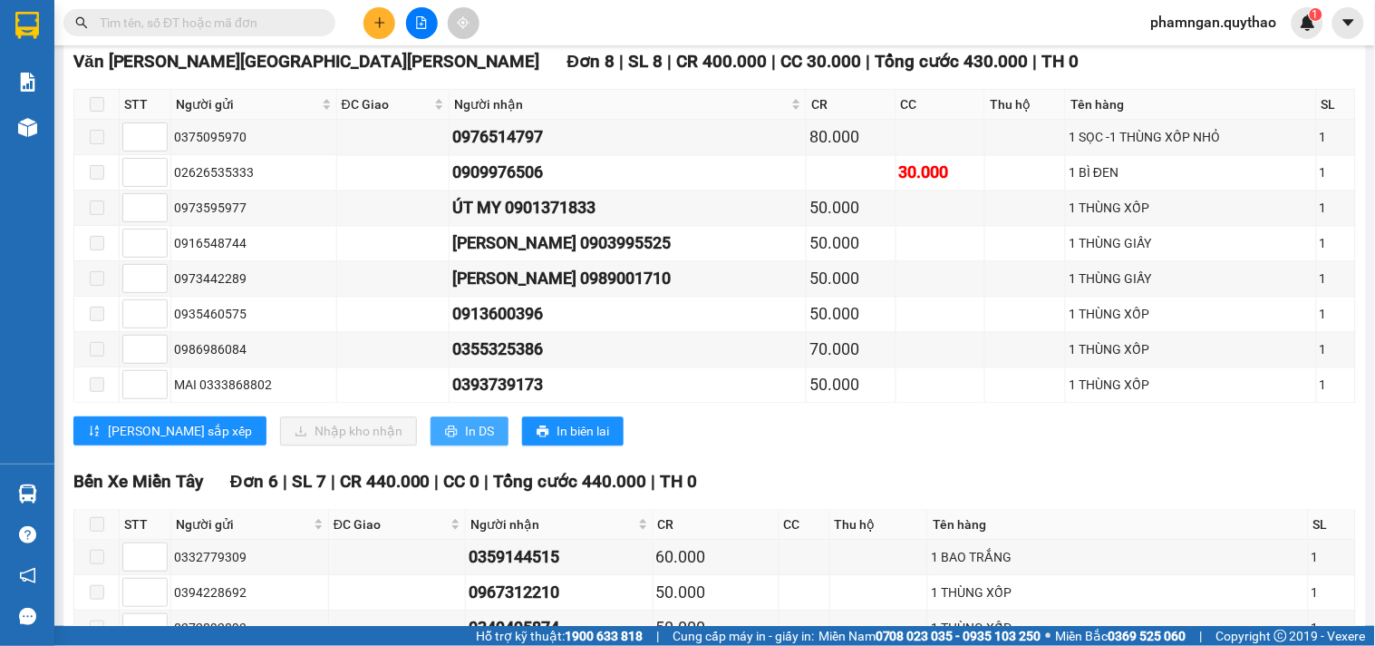
click at [431, 445] on button "In DS" at bounding box center [470, 430] width 78 height 29
